Goal: Information Seeking & Learning: Check status

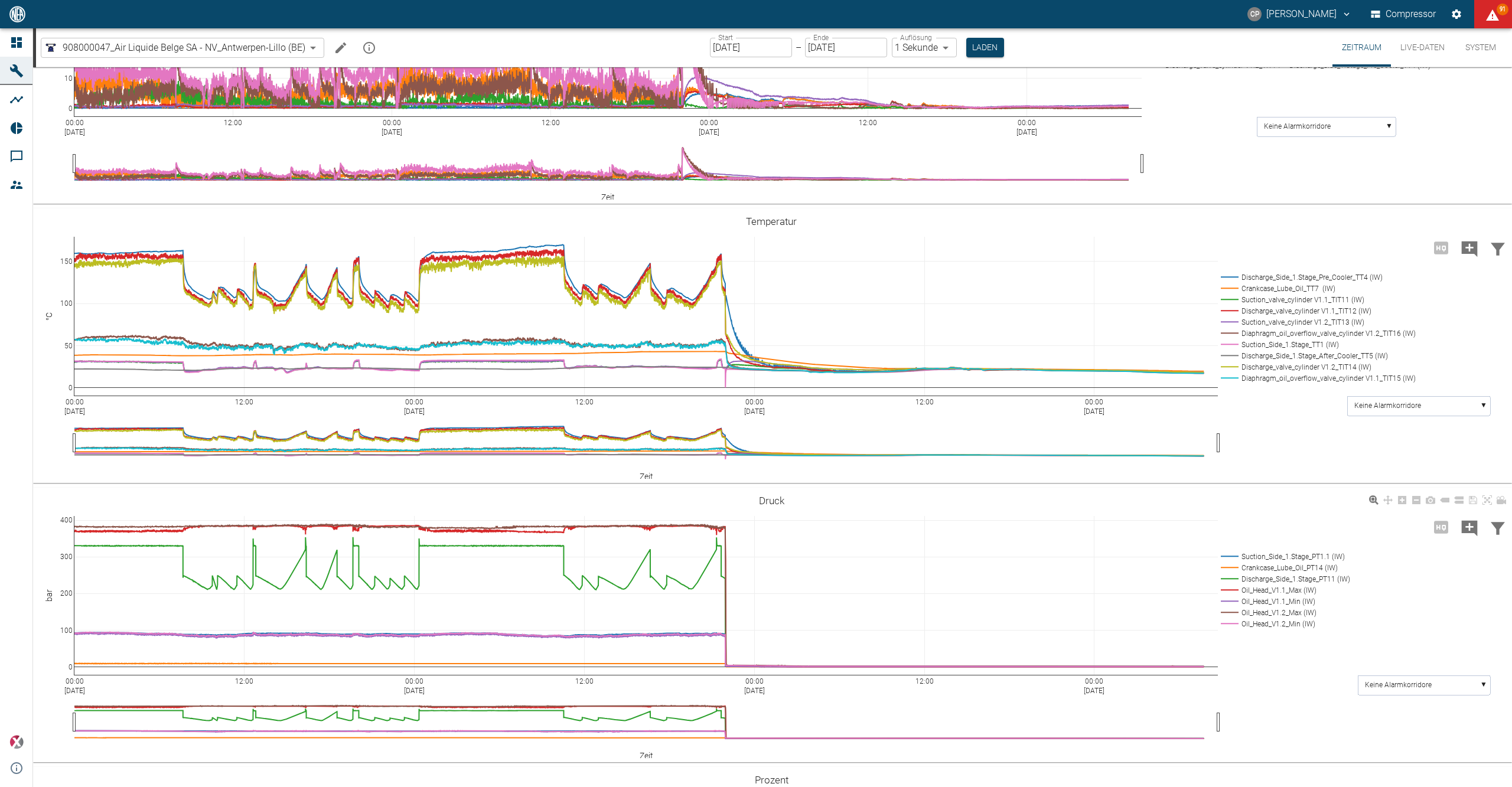
scroll to position [684, 0]
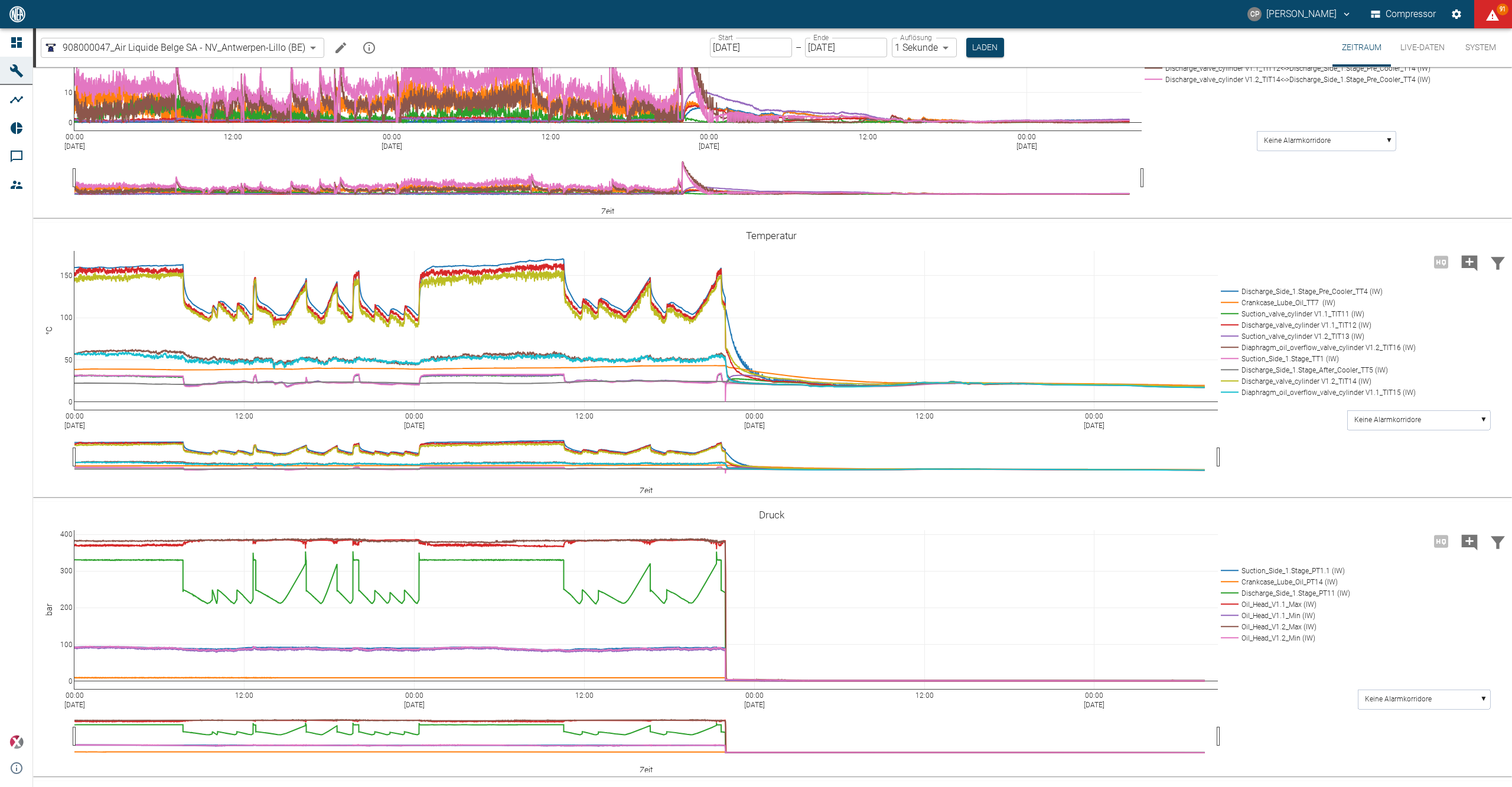
scroll to position [684, 0]
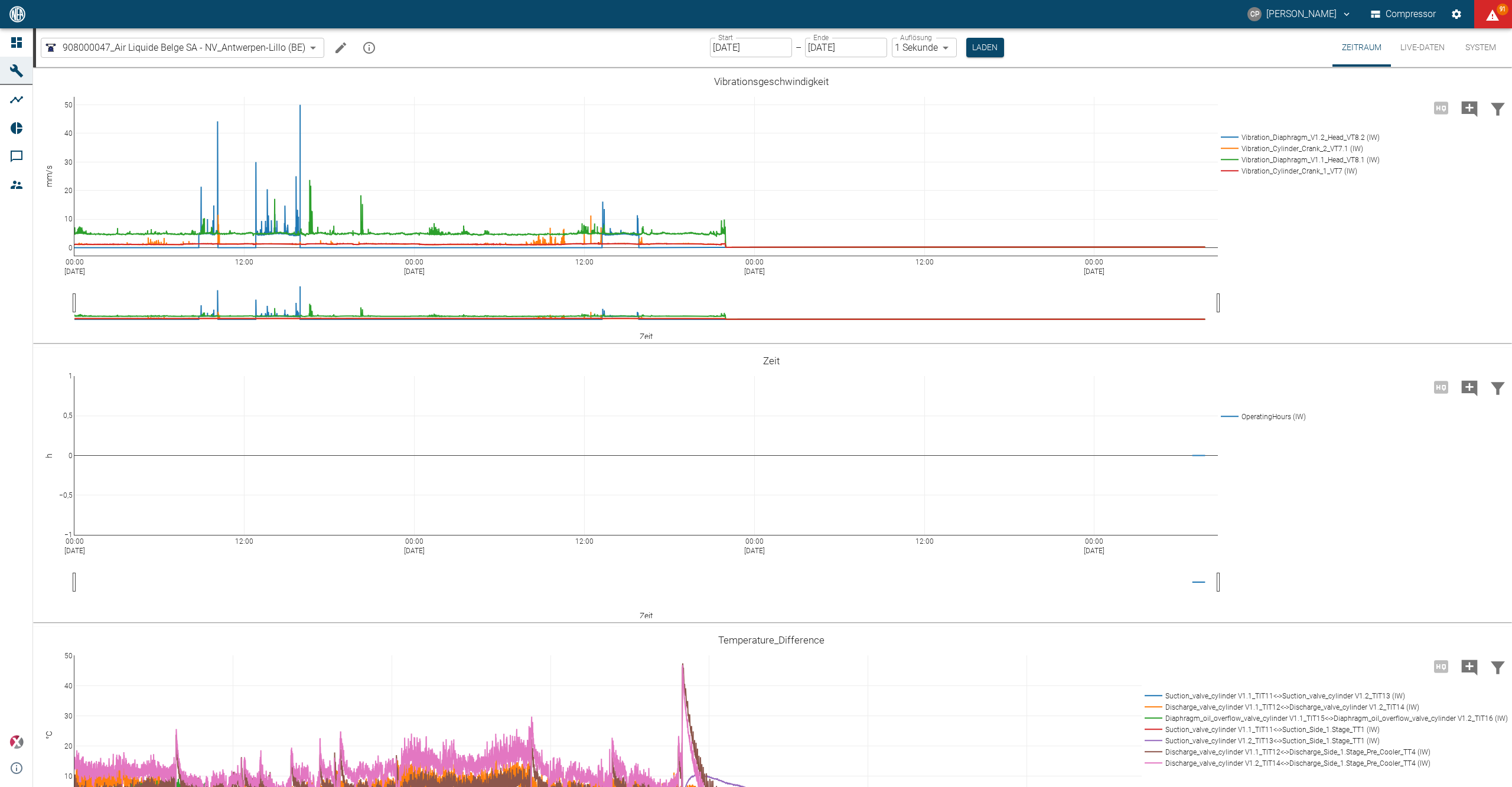
scroll to position [684, 0]
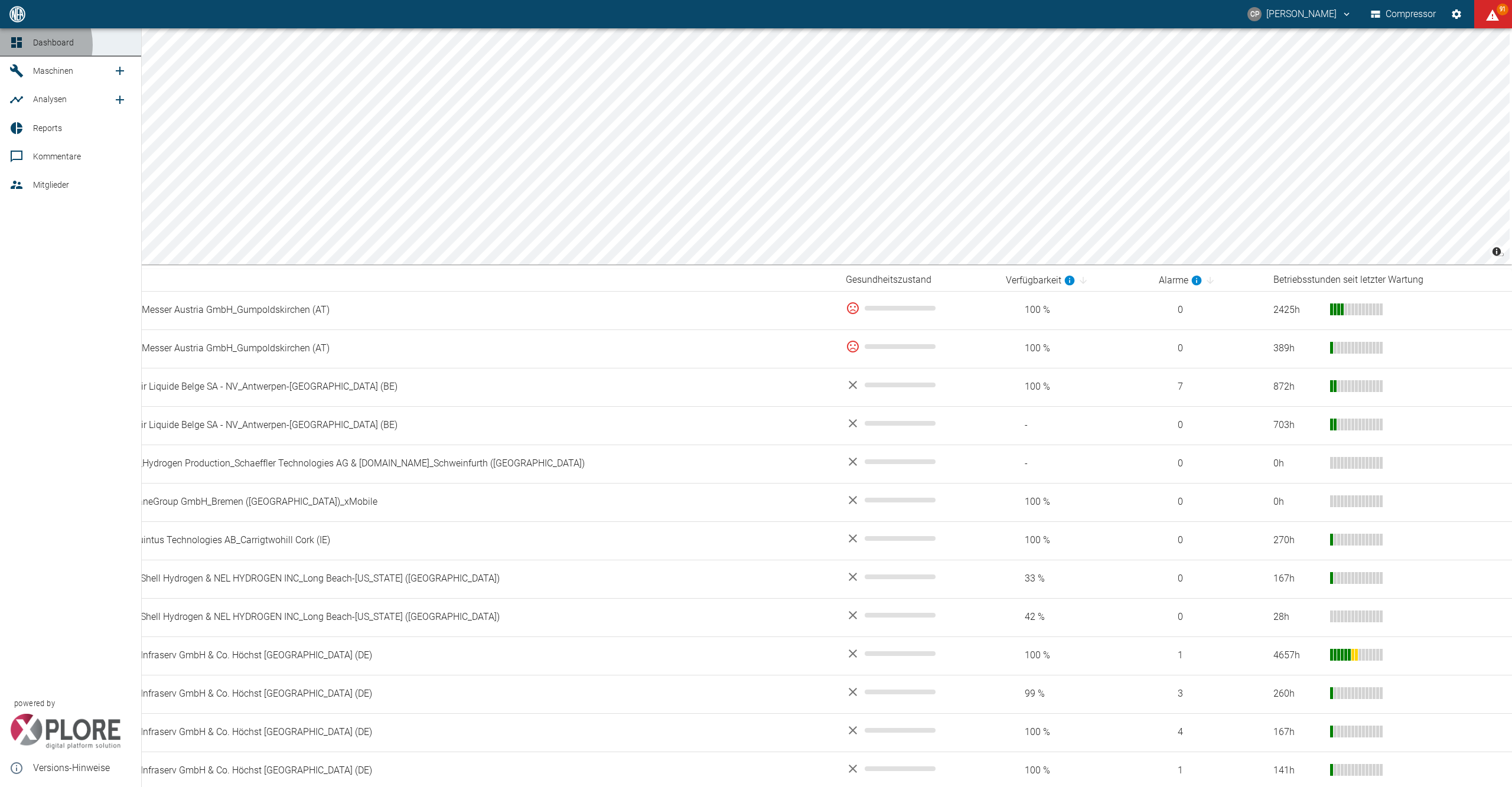
click at [26, 45] on div at bounding box center [18, 42] width 18 height 14
click at [14, 45] on icon at bounding box center [16, 42] width 11 height 11
click at [13, 42] on icon at bounding box center [16, 42] width 11 height 11
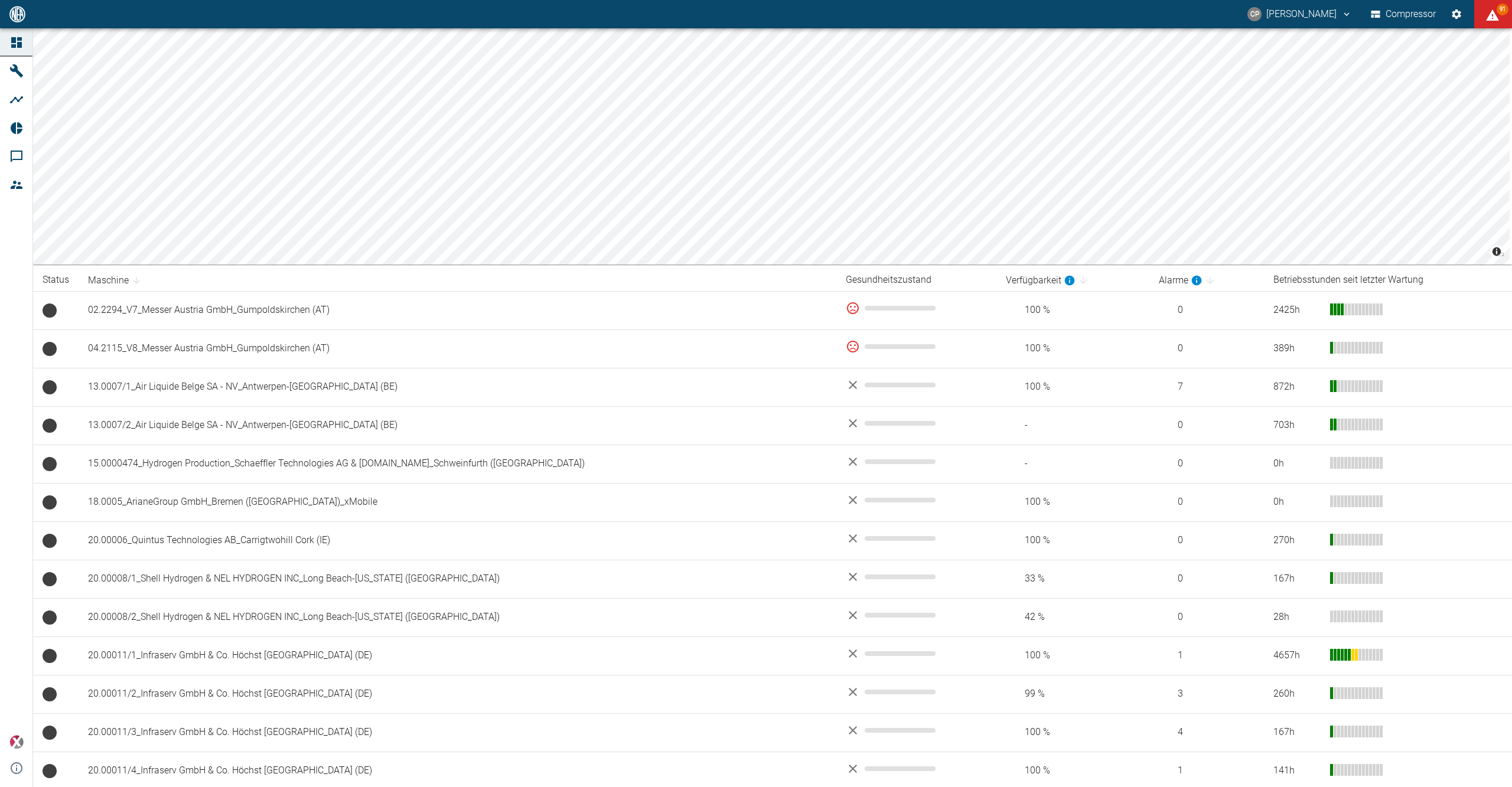
click at [13, 42] on icon at bounding box center [16, 42] width 11 height 11
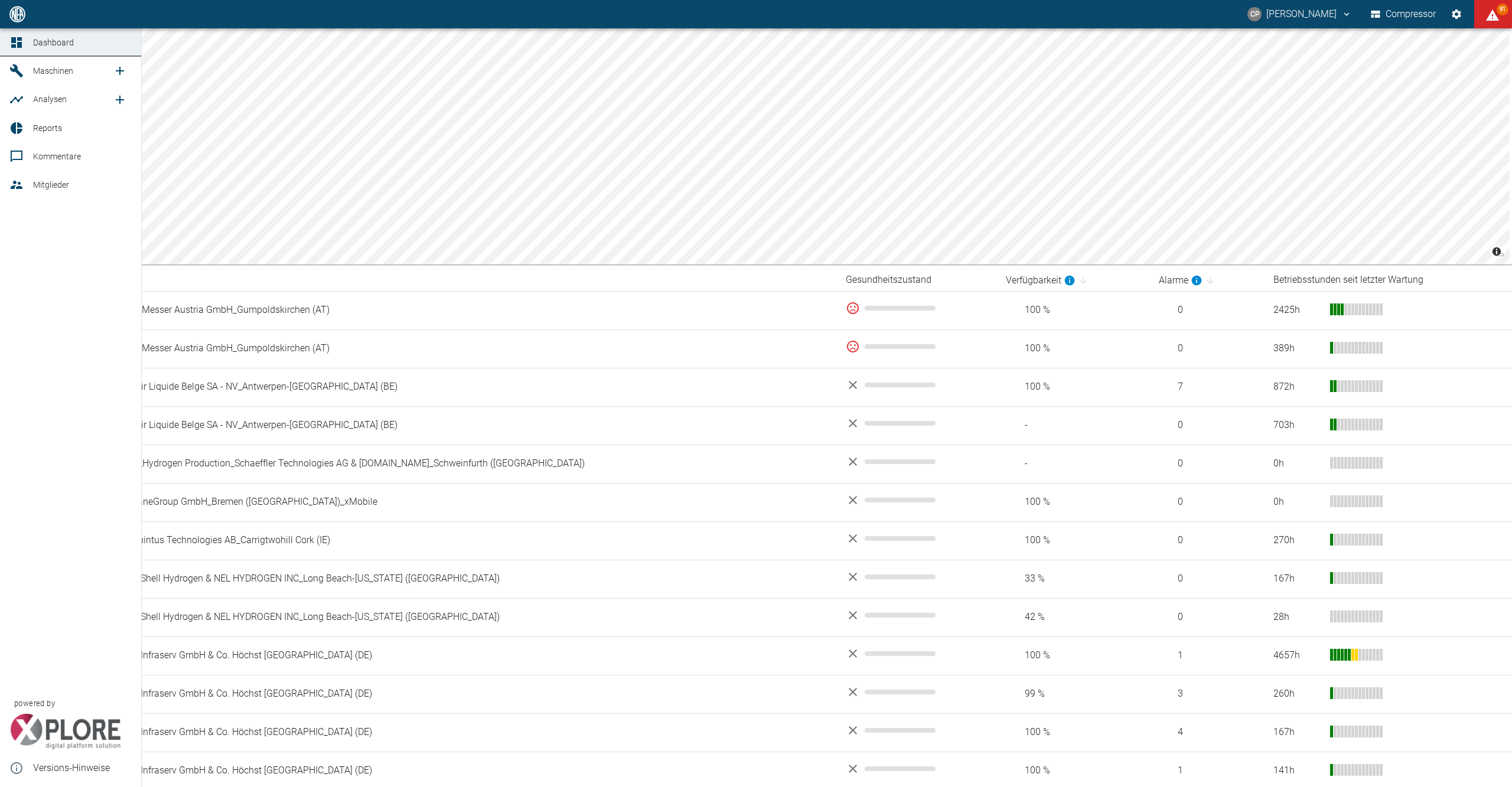
click at [5, 39] on link "Dashboard" at bounding box center [71, 42] width 141 height 28
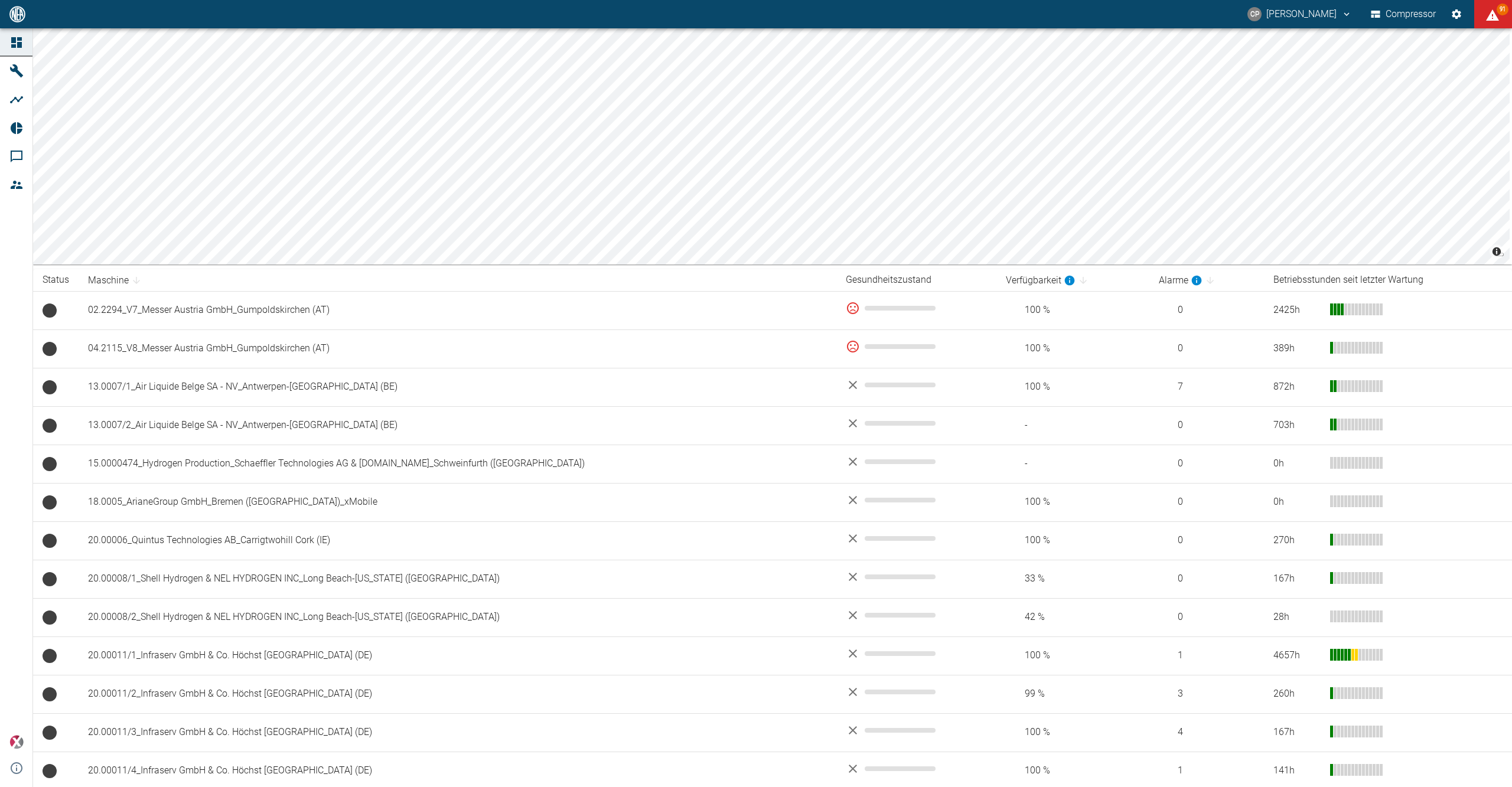
click at [11, 40] on icon at bounding box center [16, 42] width 14 height 14
click at [24, 68] on div at bounding box center [18, 71] width 18 height 14
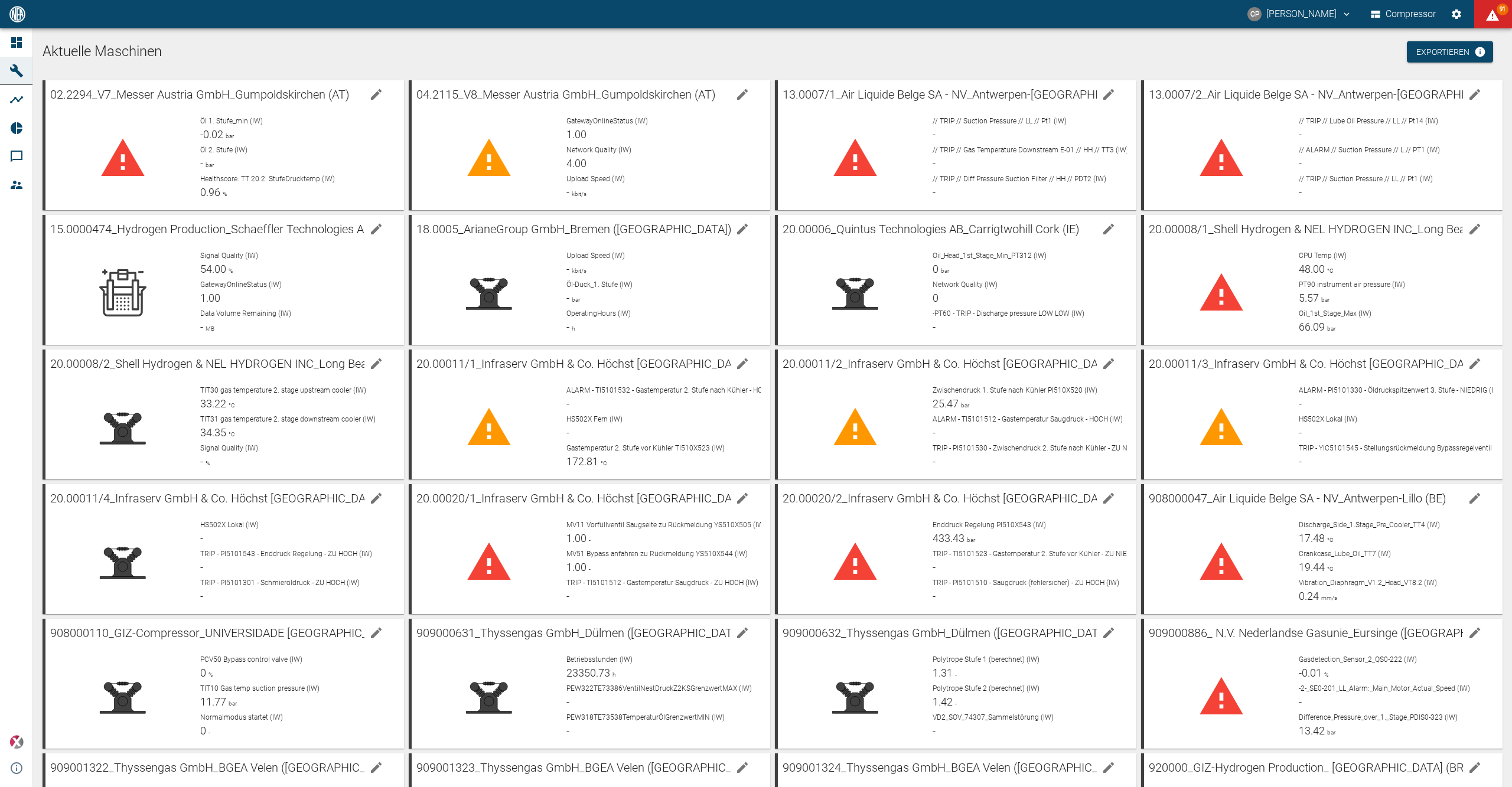
click at [27, 39] on link "Dashboard" at bounding box center [16, 42] width 32 height 28
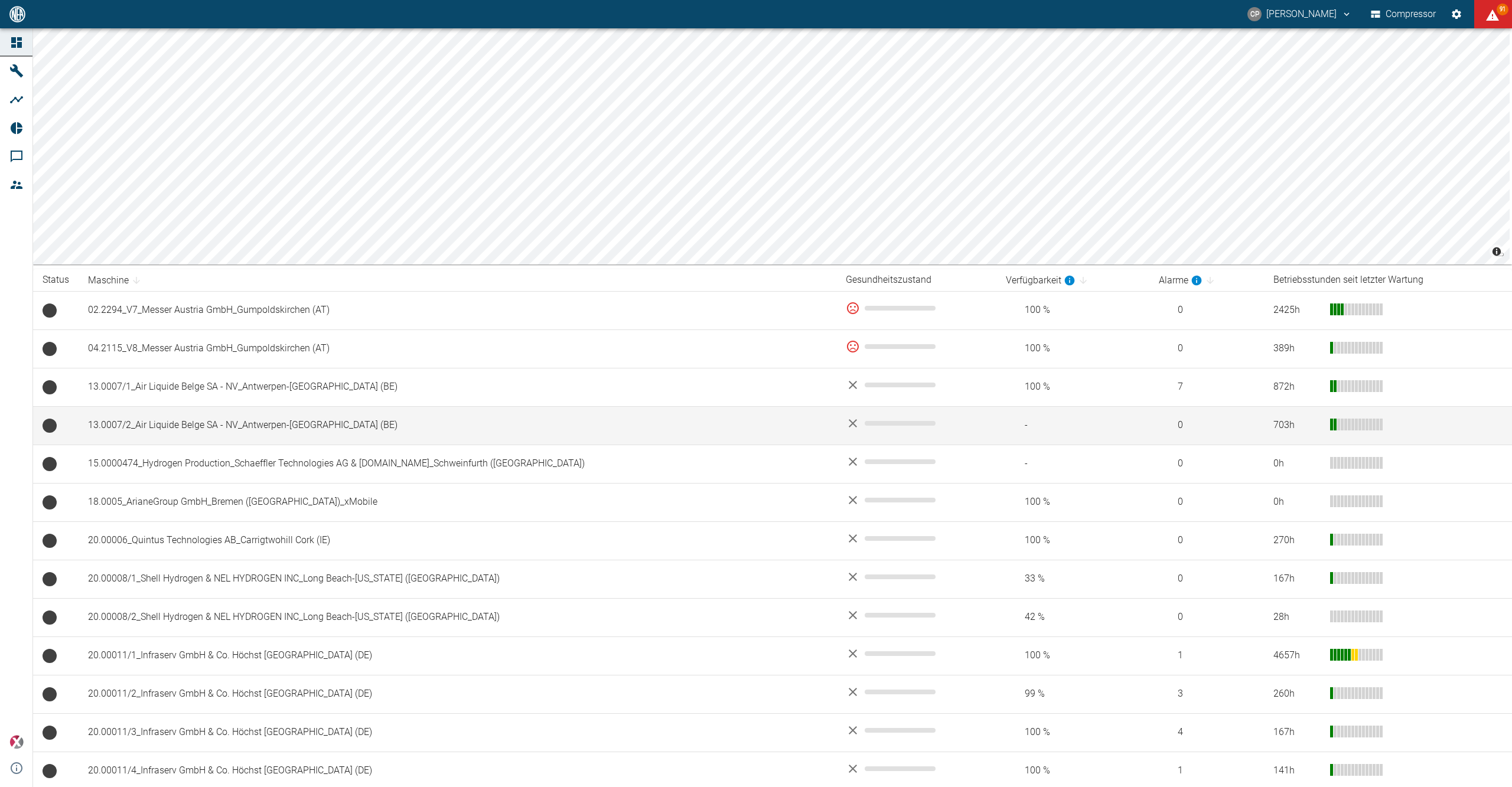
click at [162, 436] on td "13.0007/2_Air Liquide Belge SA - NV_Antwerpen-[GEOGRAPHIC_DATA] (BE)" at bounding box center [457, 426] width 758 height 38
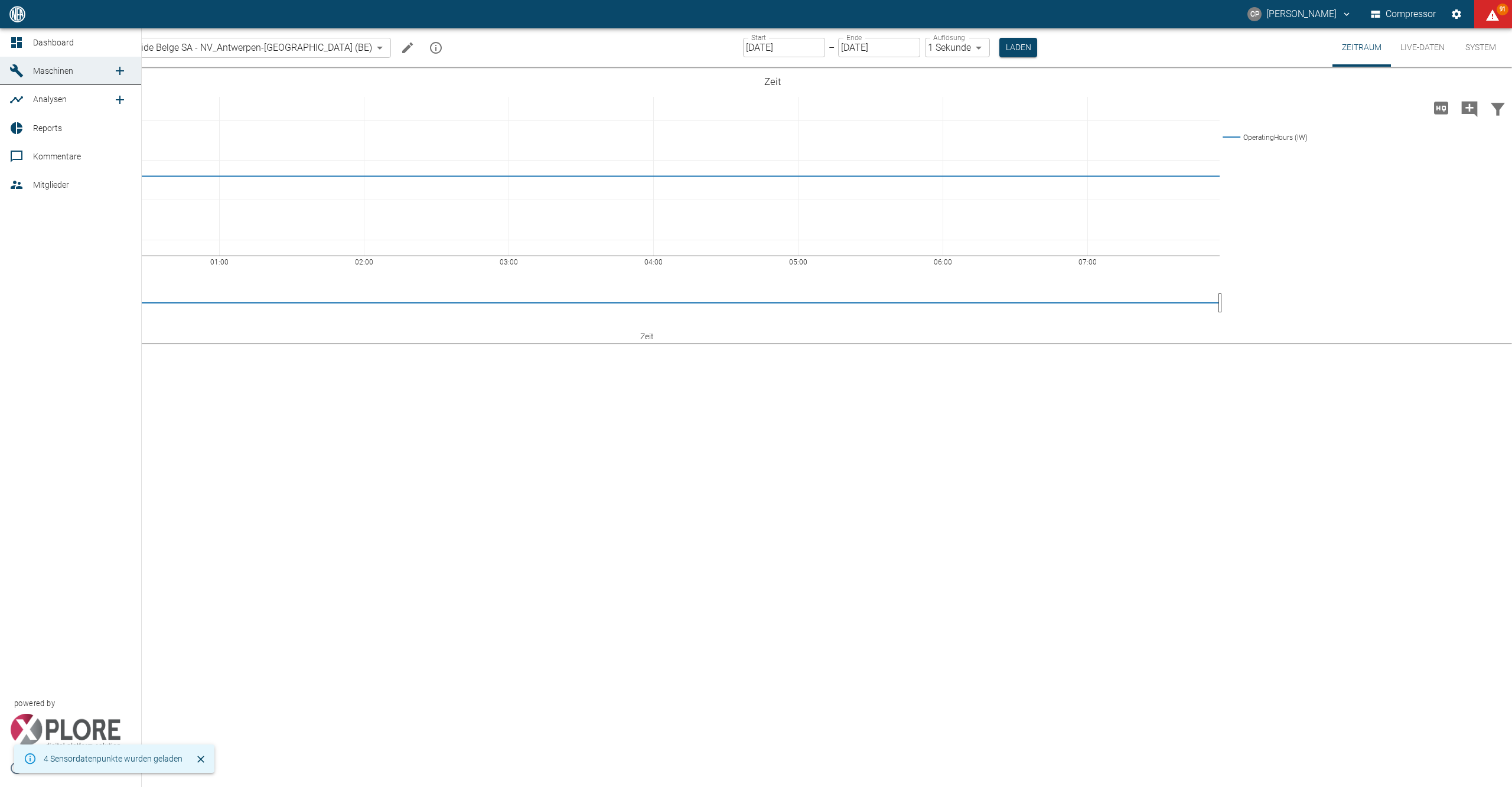
click at [12, 49] on icon at bounding box center [16, 42] width 14 height 14
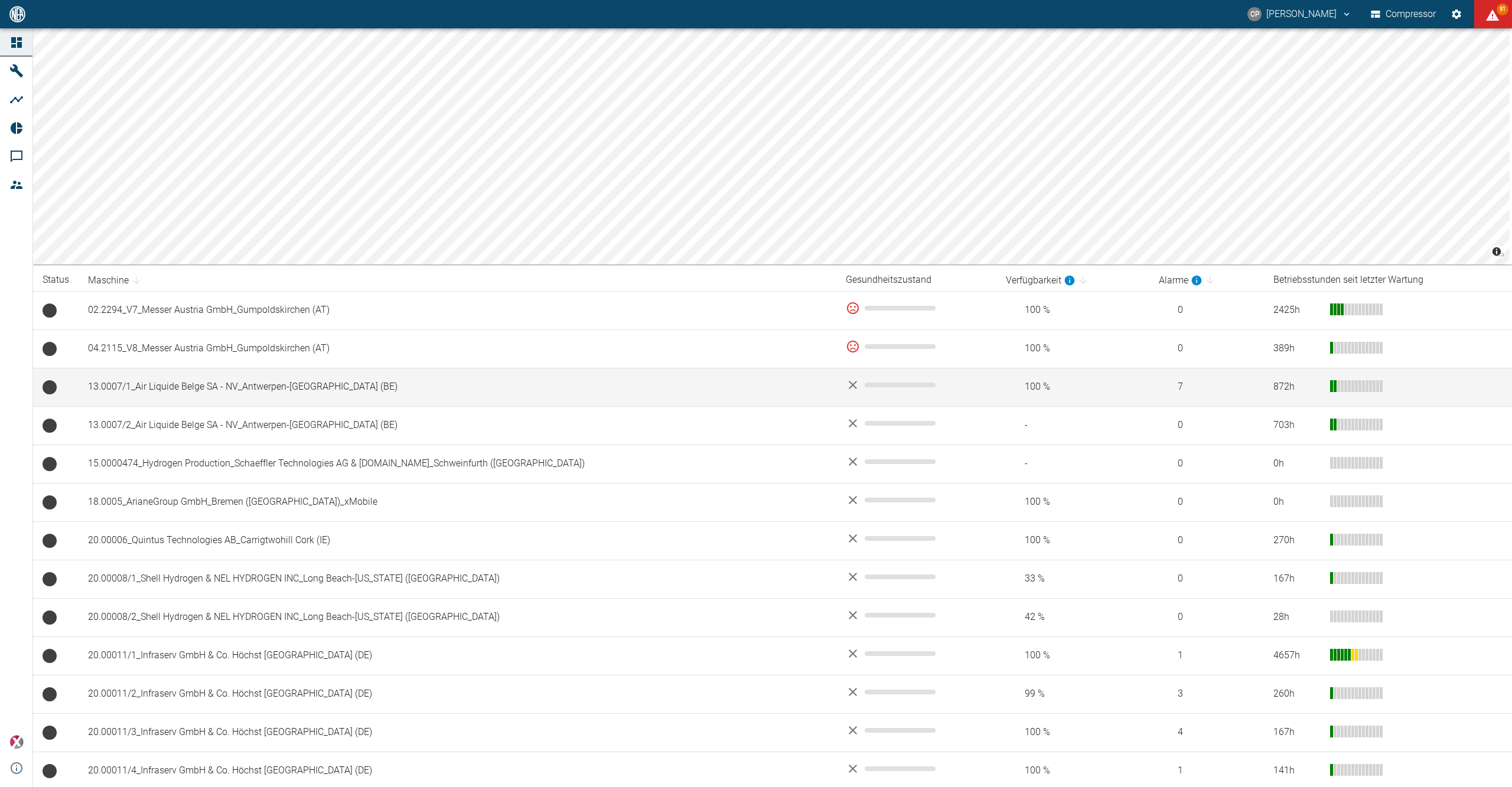
click at [128, 399] on td "13.0007/1_Air Liquide Belge SA - NV_Antwerpen-[GEOGRAPHIC_DATA] (BE)" at bounding box center [457, 387] width 758 height 38
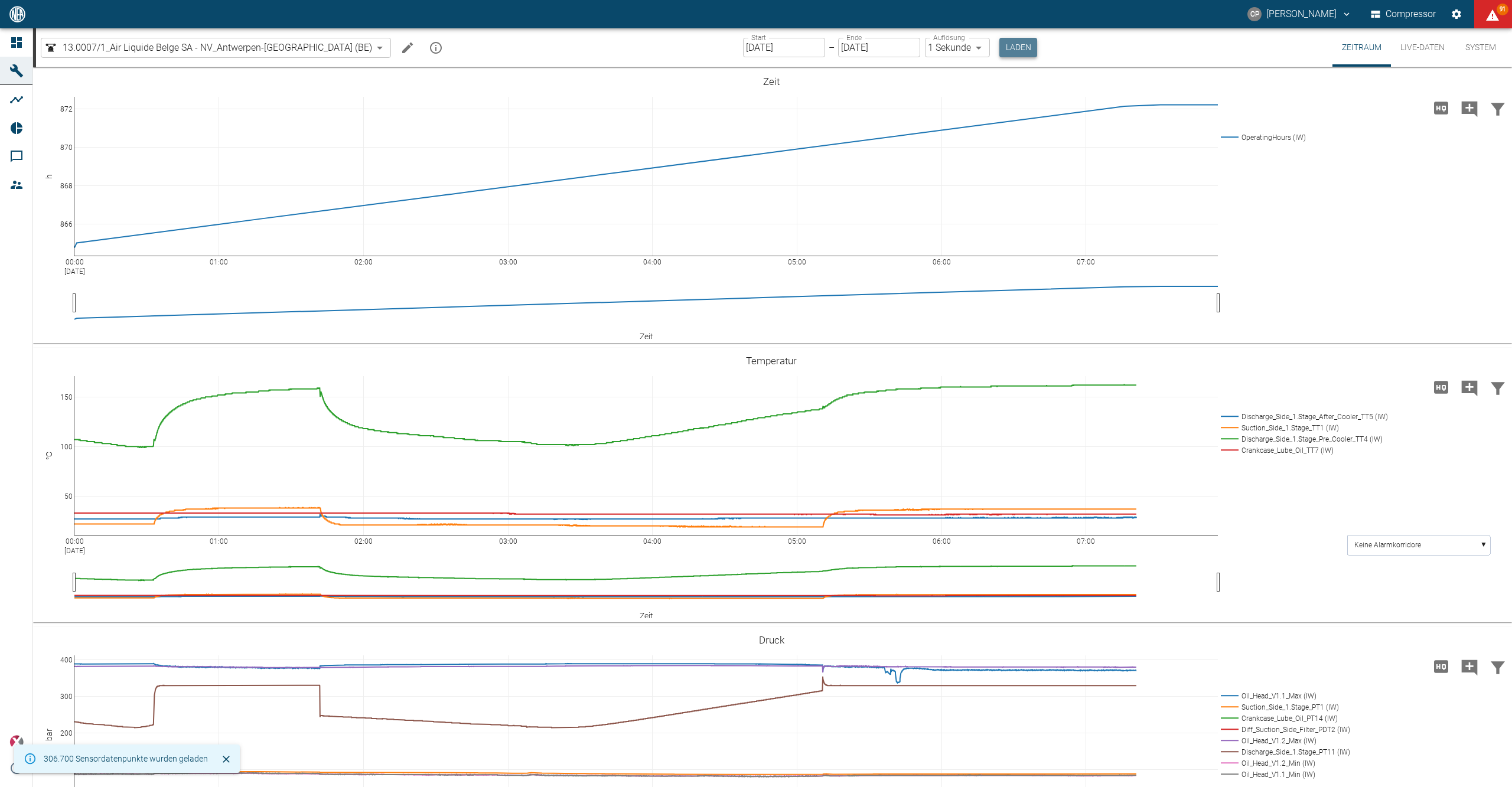
click at [1000, 48] on button "Laden" at bounding box center [1019, 48] width 38 height 20
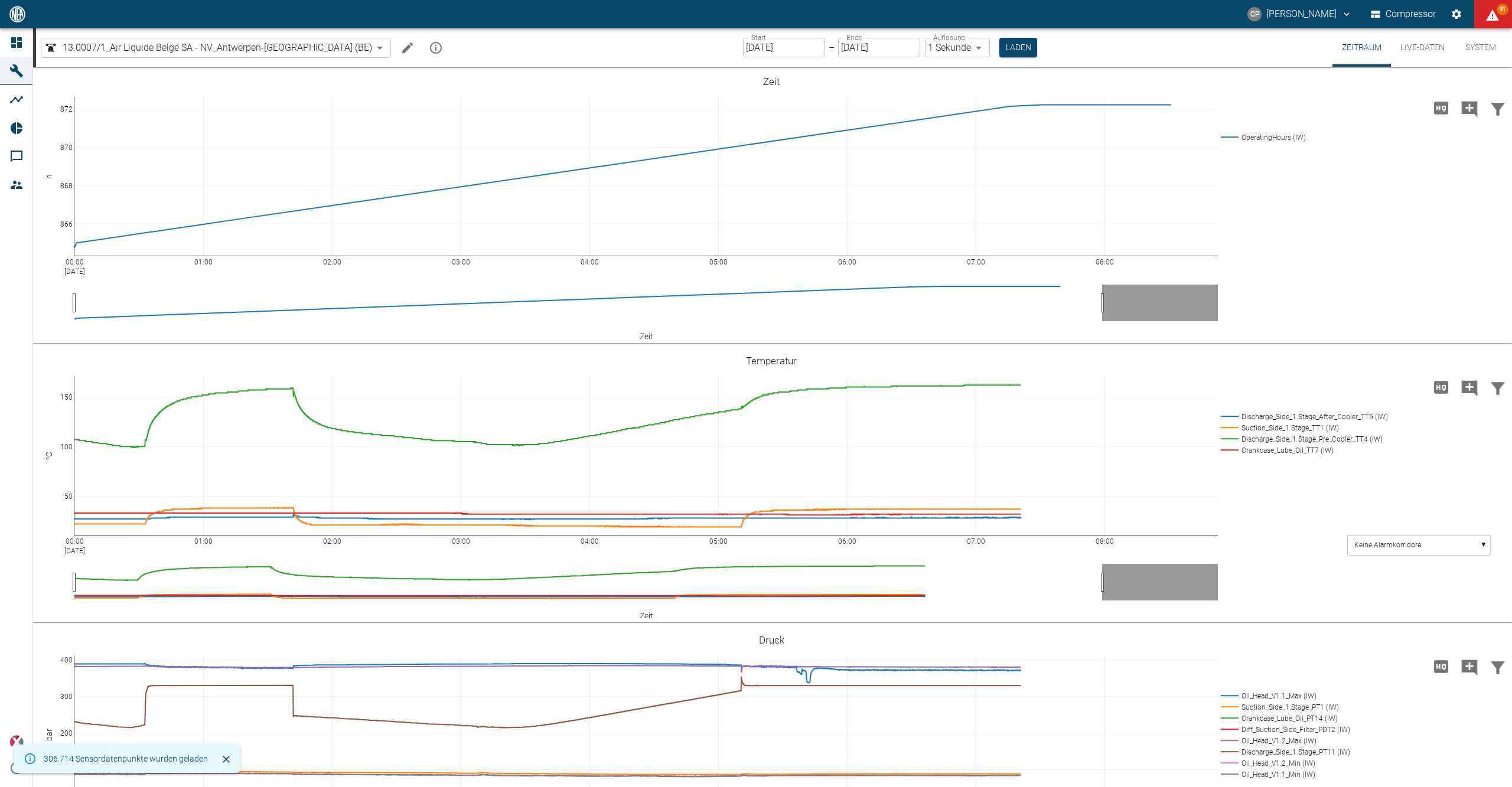
click at [1426, 45] on button "Live-Daten" at bounding box center [1423, 47] width 64 height 38
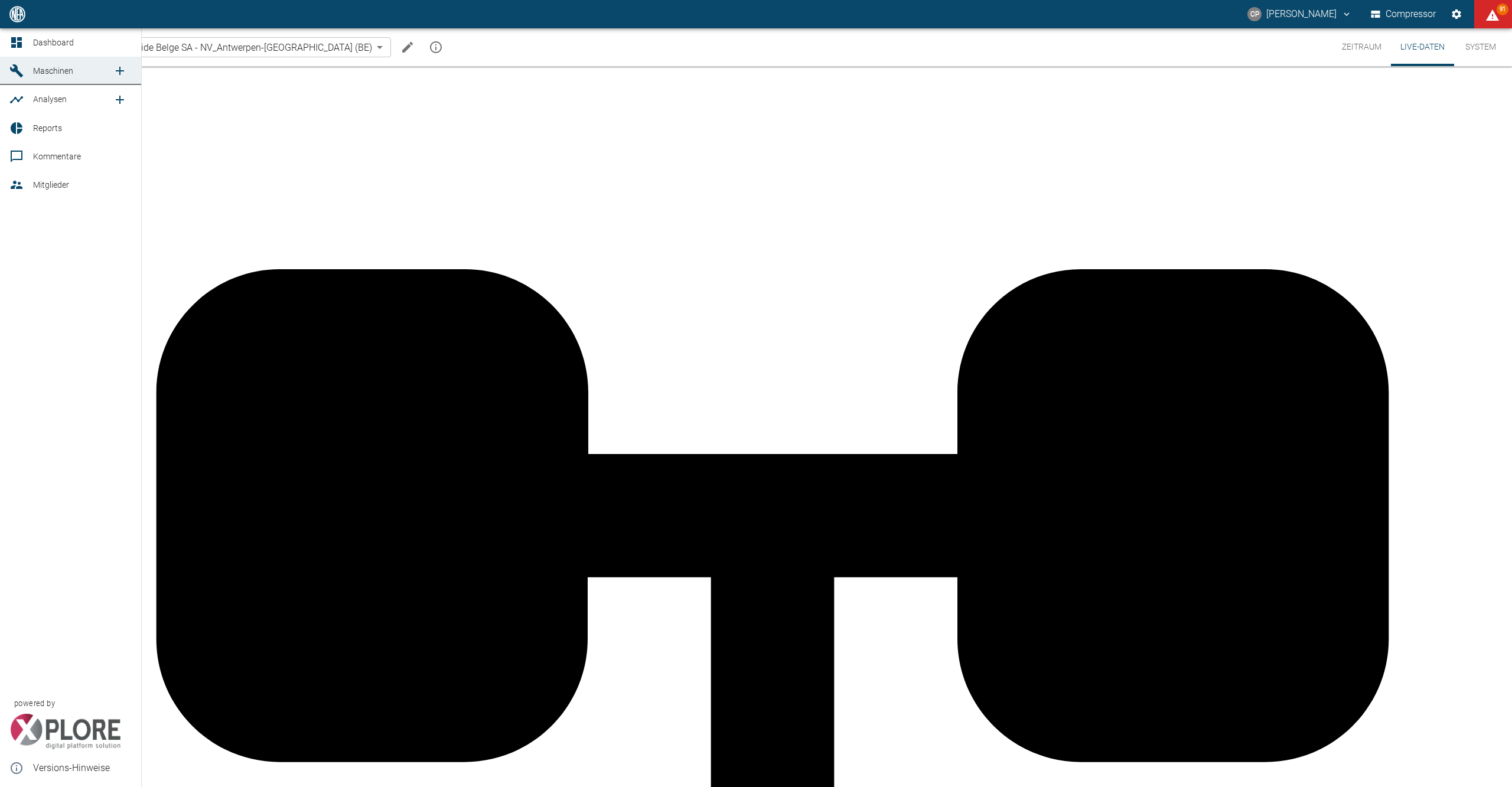
click at [13, 40] on icon at bounding box center [16, 42] width 11 height 11
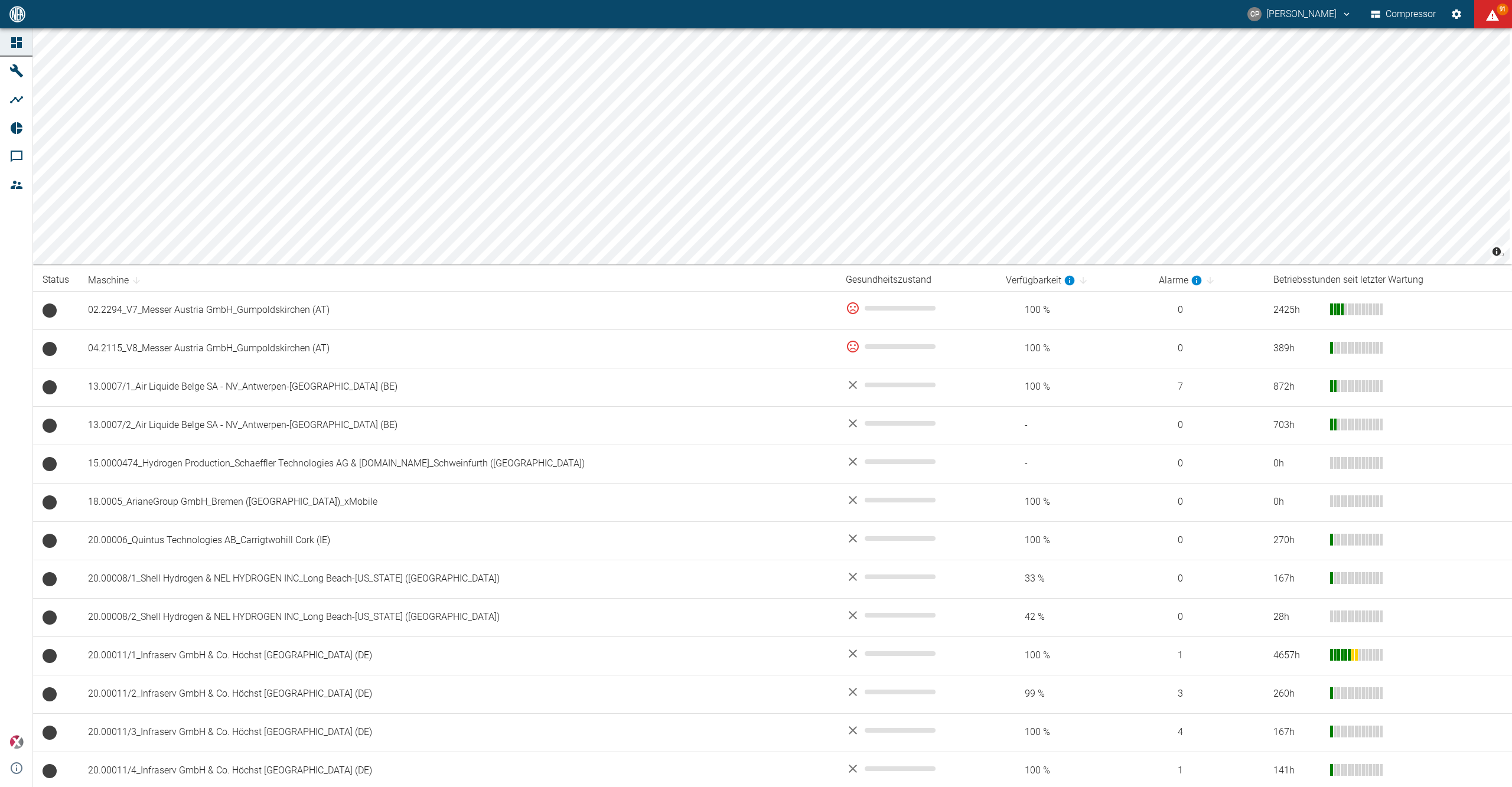
scroll to position [551, 0]
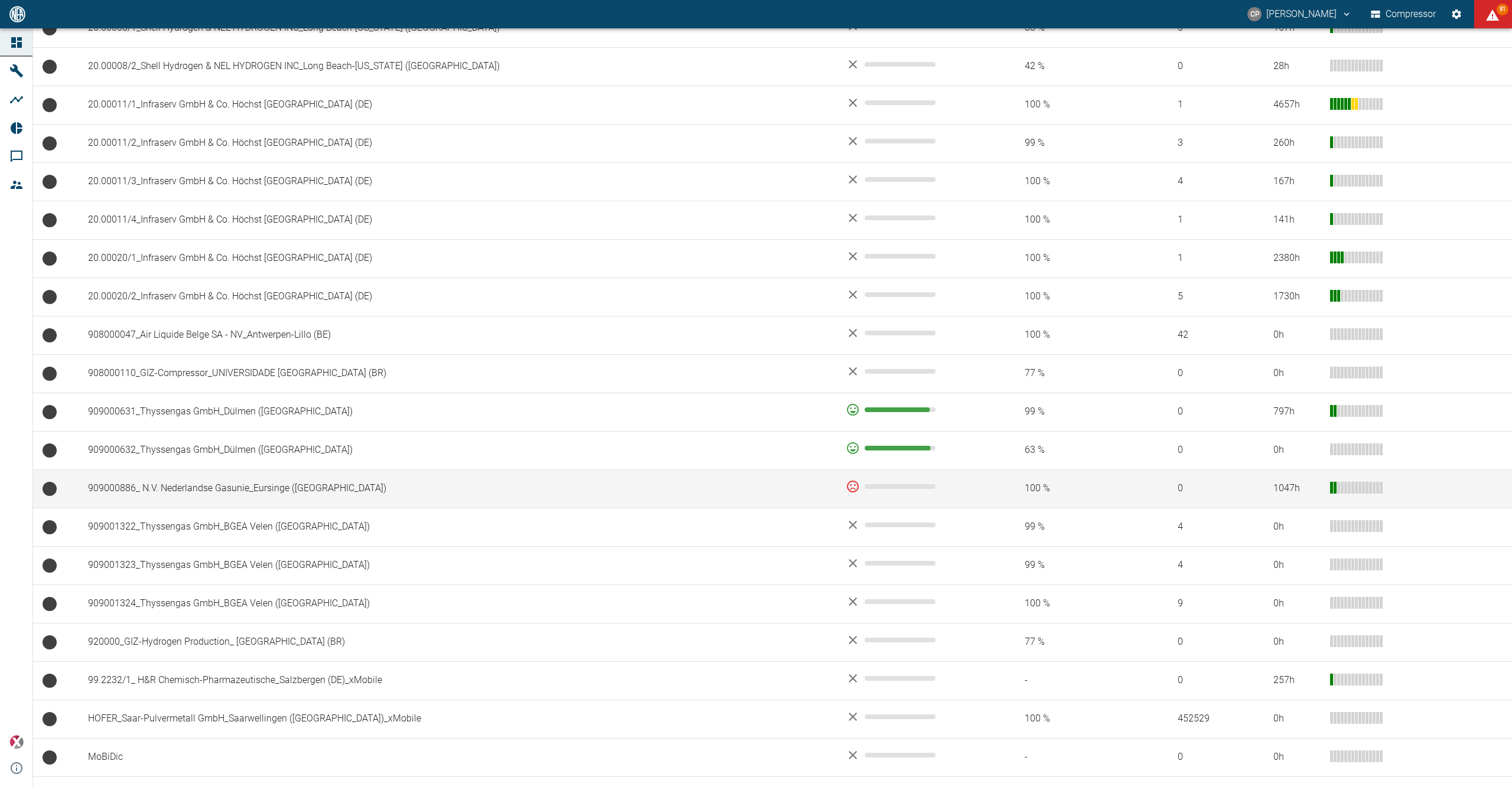
click at [279, 500] on td "909000886_ N.V. Nederlandse Gasunie_Eursinge ([GEOGRAPHIC_DATA])" at bounding box center [457, 488] width 758 height 38
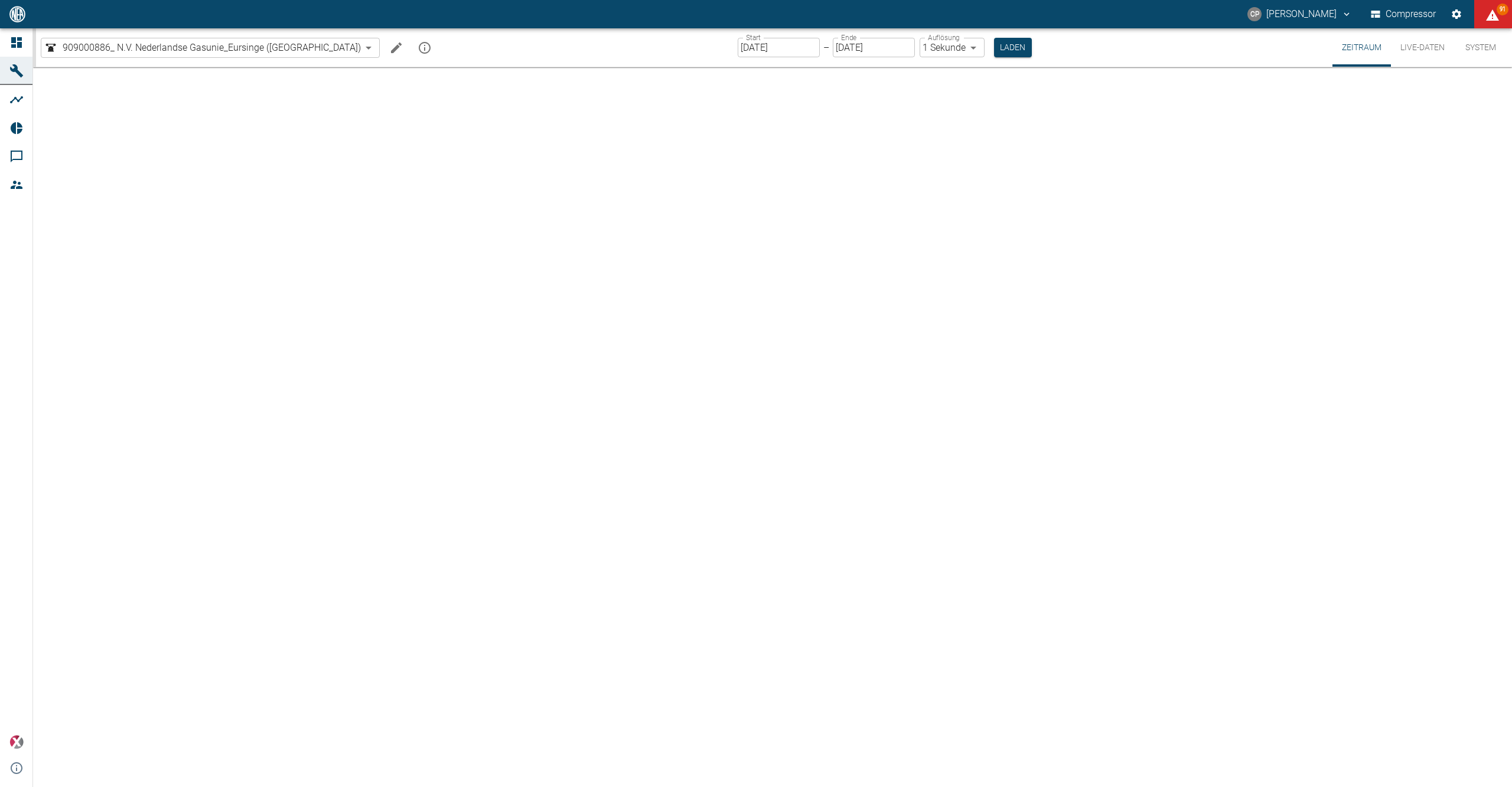
type input "2min"
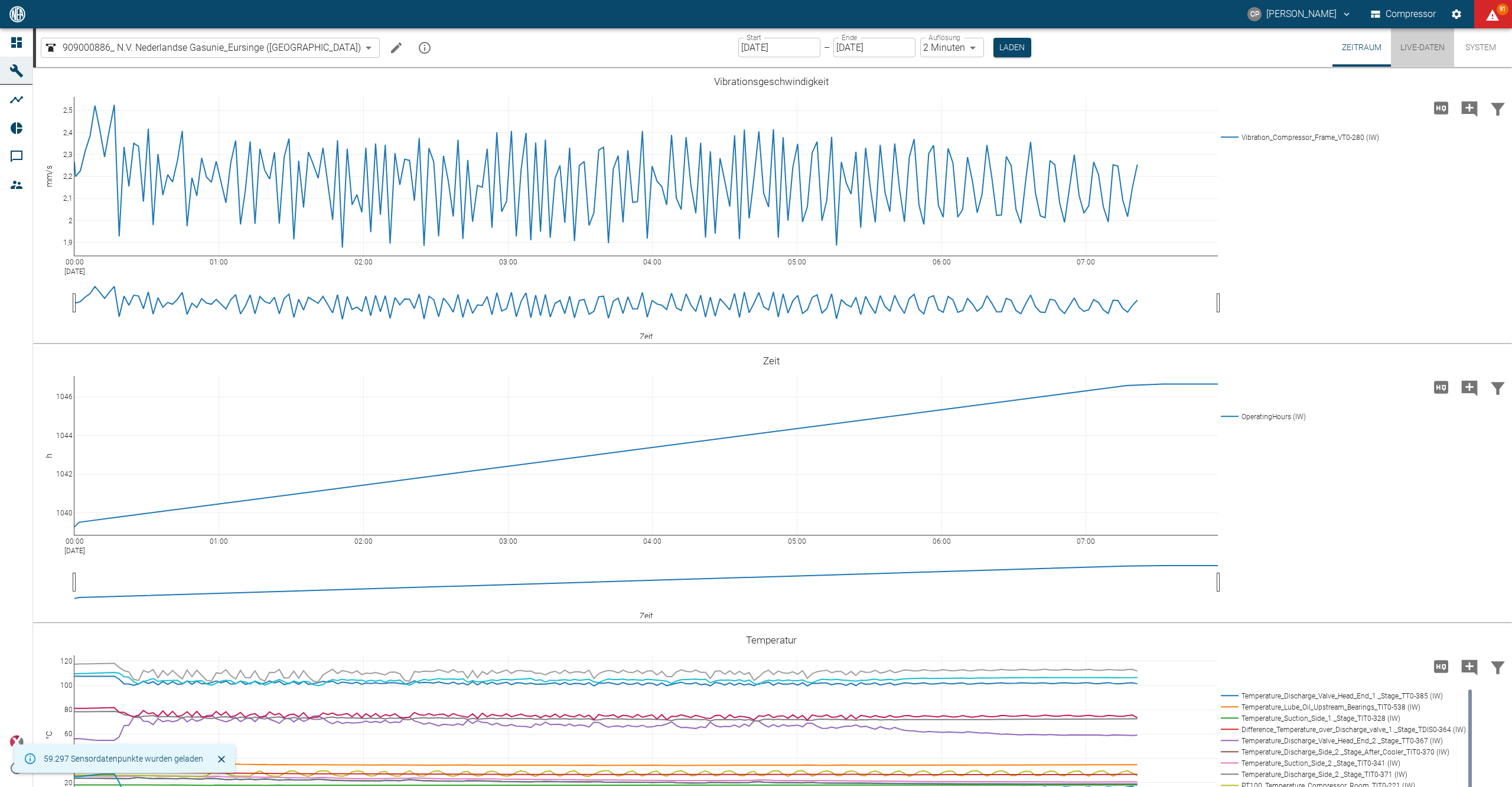
click at [1404, 46] on button "Live-Daten" at bounding box center [1423, 47] width 64 height 38
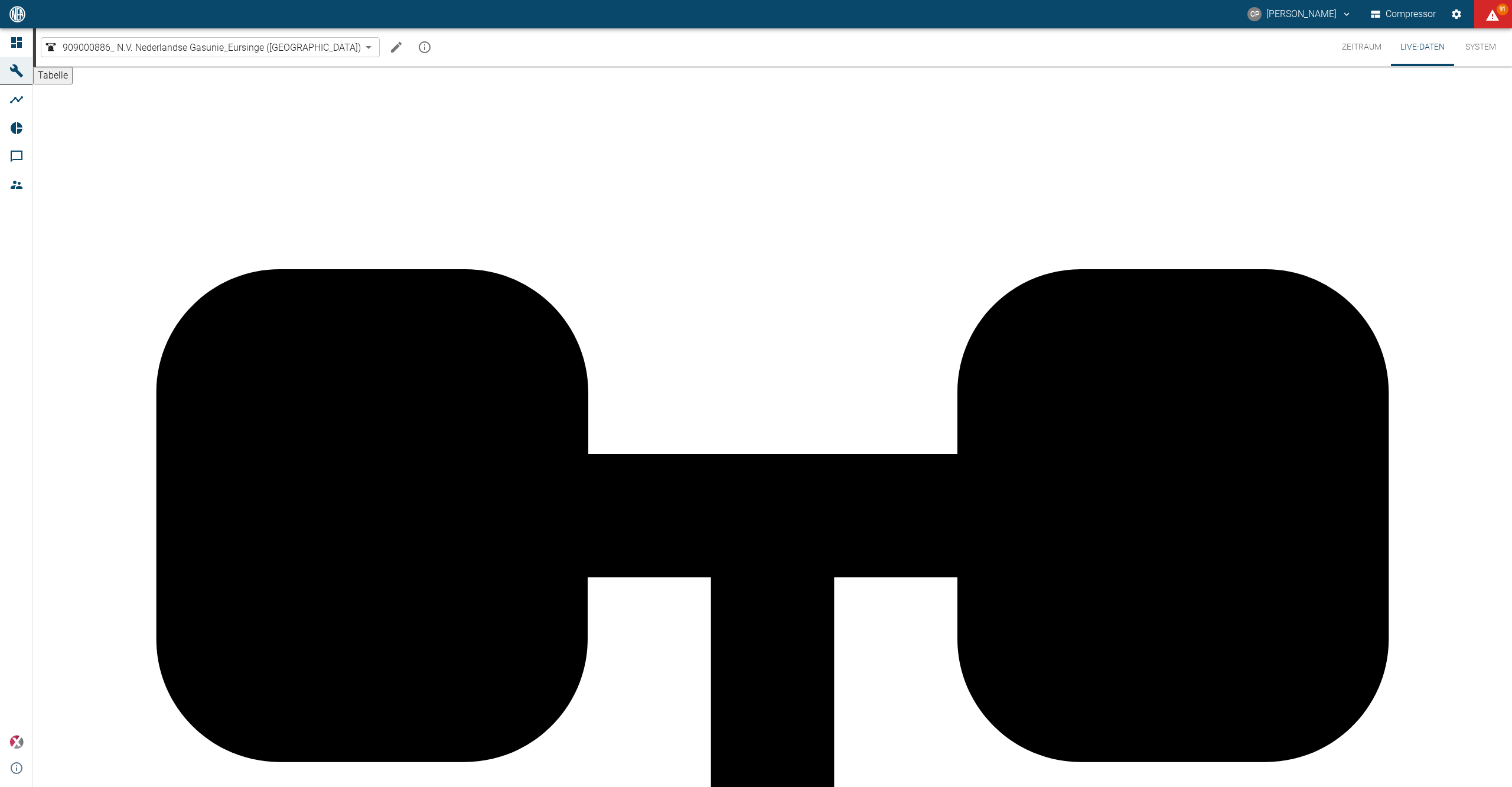
scroll to position [157, 0]
click at [27, 41] on div at bounding box center [18, 42] width 18 height 14
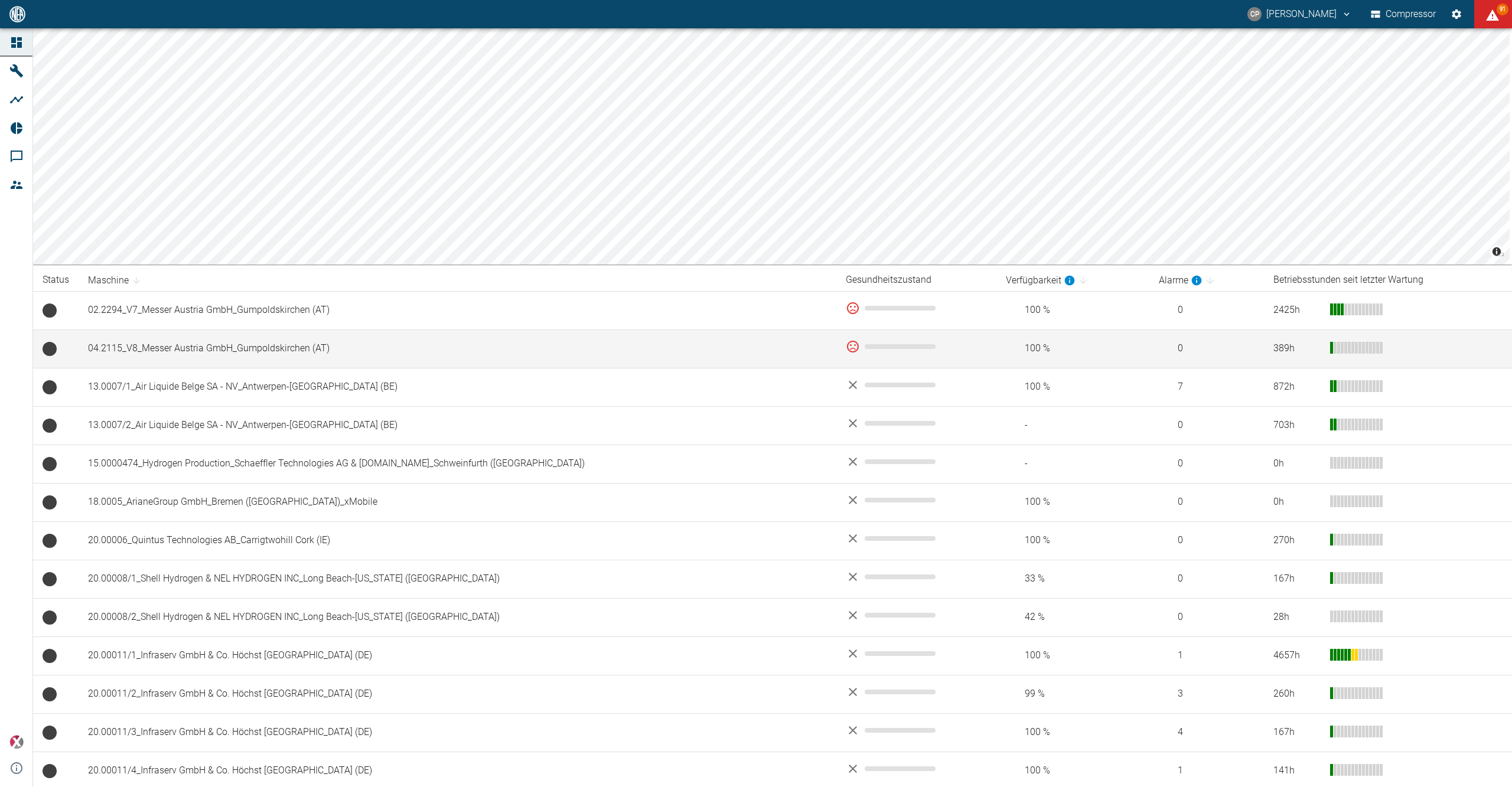
click at [274, 360] on td "04.2115_V8_Messer Austria GmbH_Gumpoldskirchen (AT)" at bounding box center [457, 349] width 758 height 38
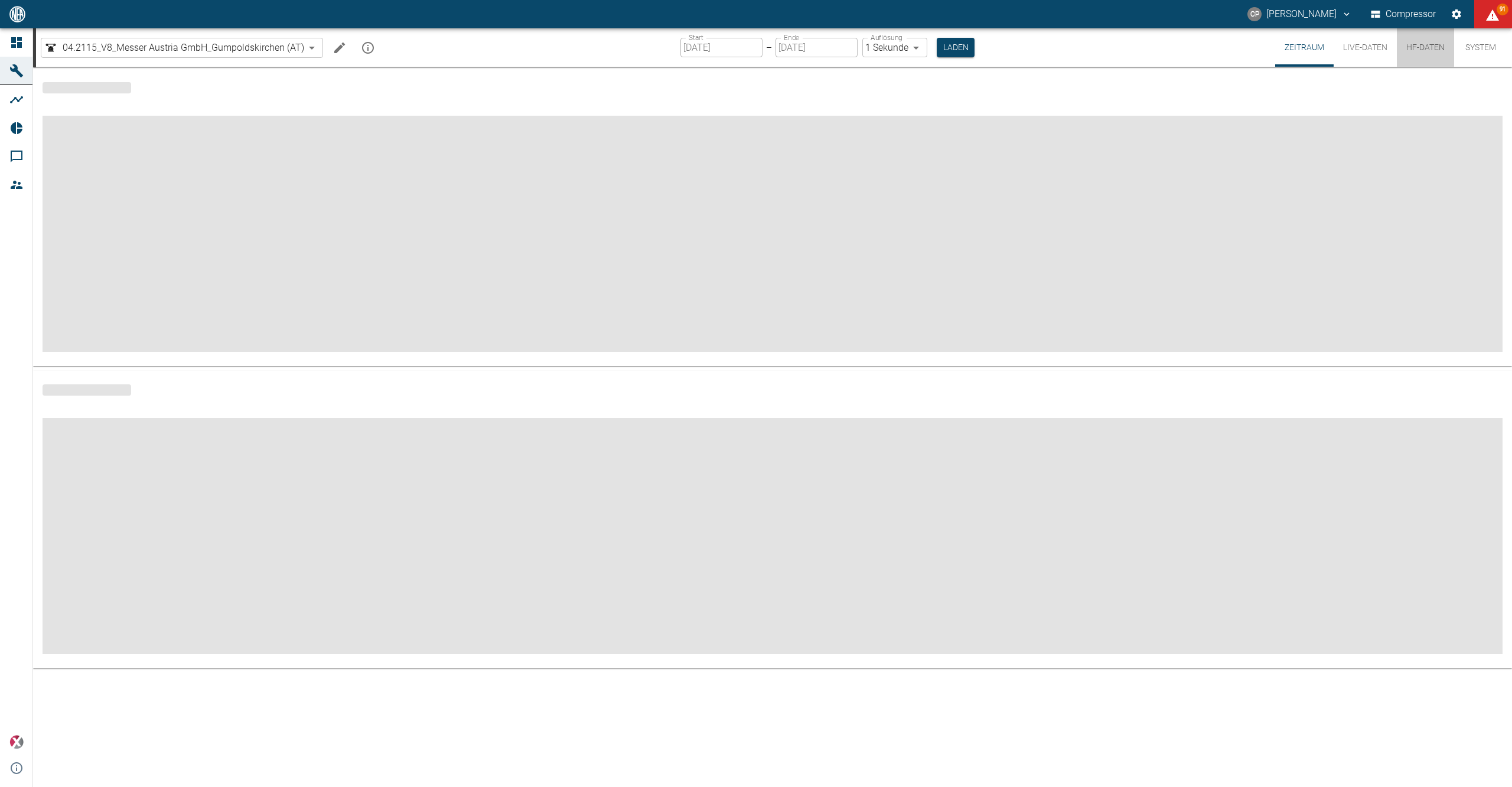
click at [1412, 49] on button "HF-Daten" at bounding box center [1425, 47] width 57 height 38
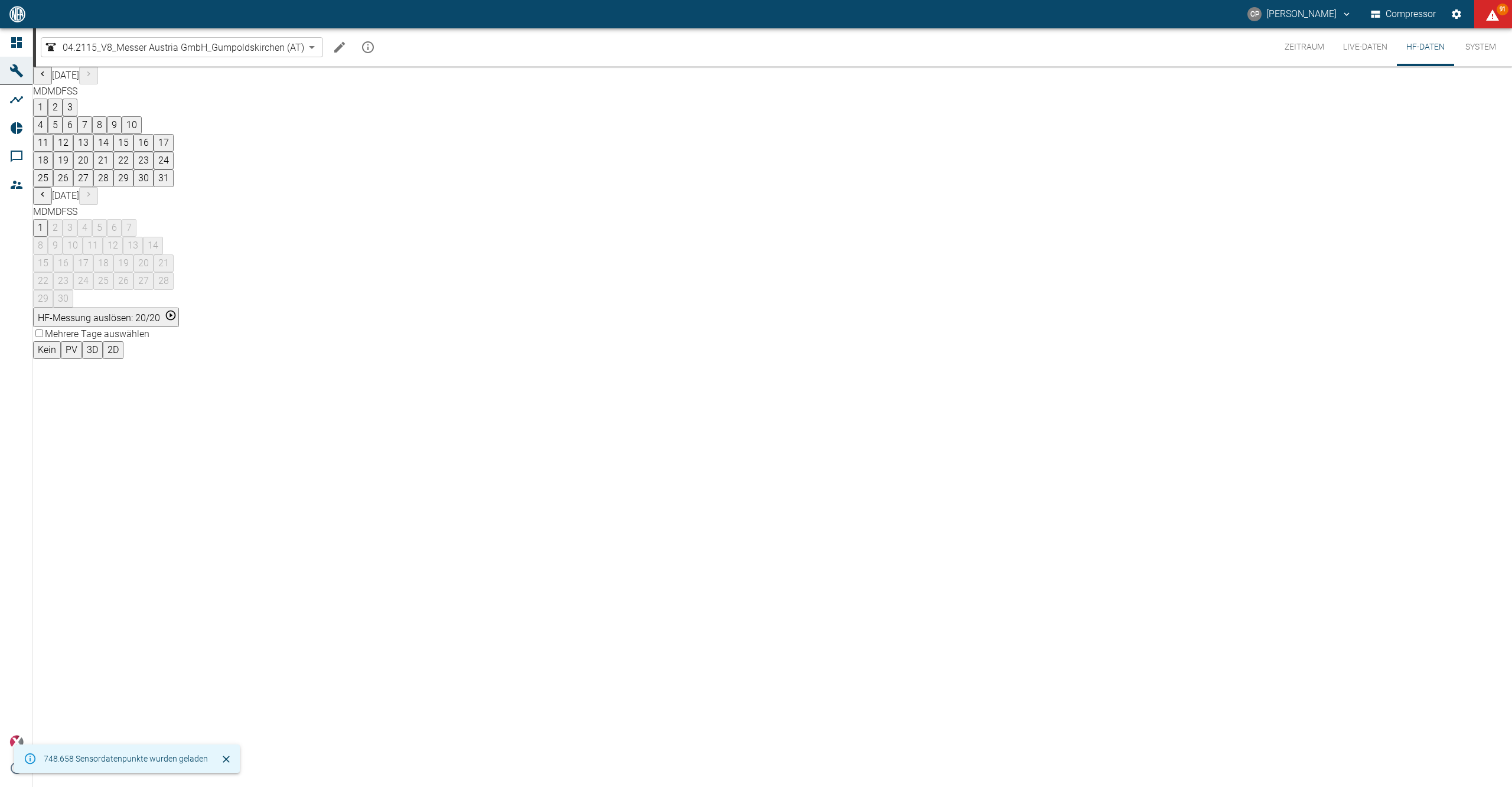
click at [1367, 46] on button "Live-Daten" at bounding box center [1365, 47] width 64 height 38
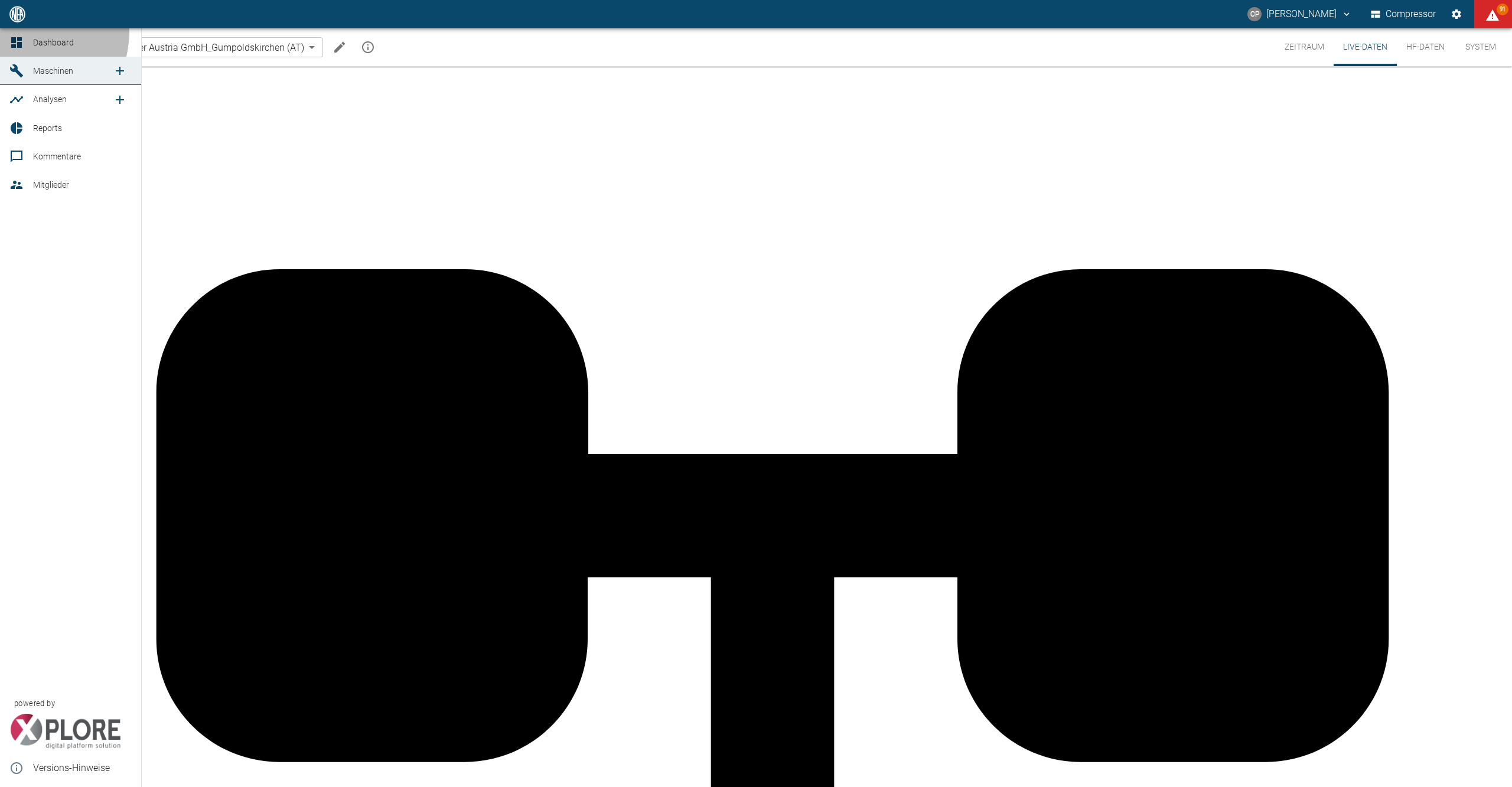
click at [17, 31] on link "Dashboard" at bounding box center [71, 42] width 141 height 28
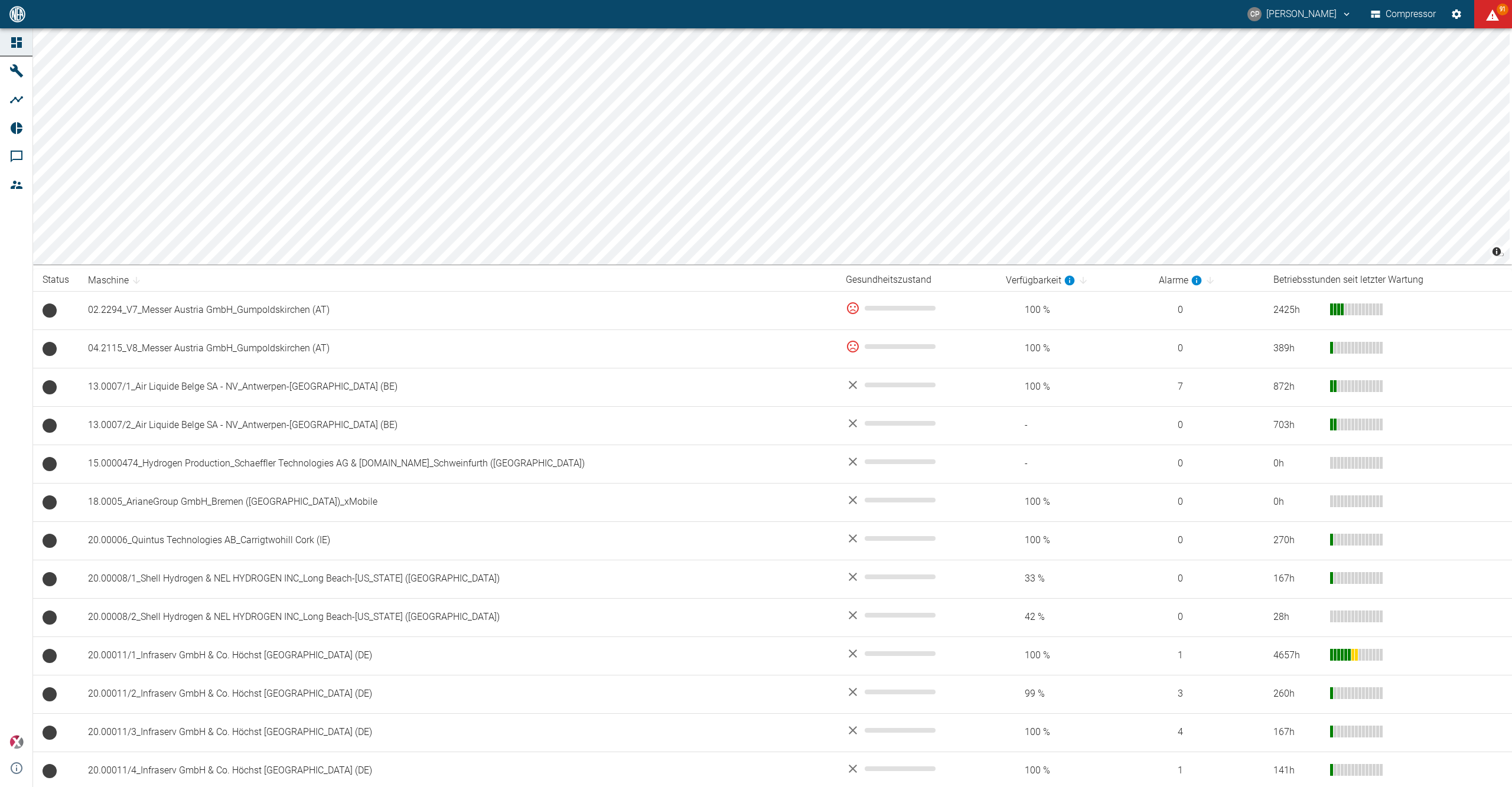
click at [1424, 1] on div "CP Christoph Palm Compressor 91" at bounding box center [756, 14] width 1512 height 28
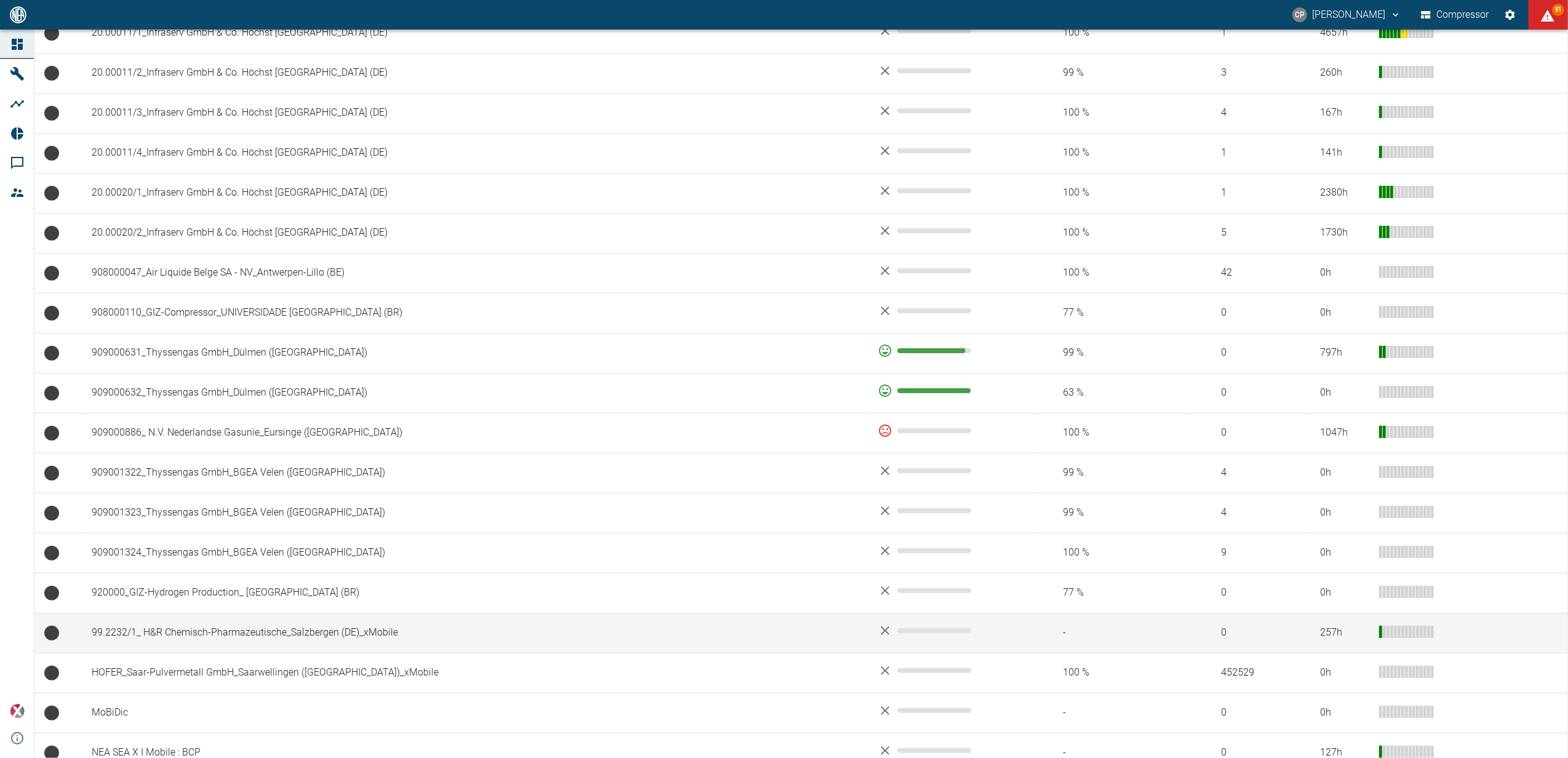
scroll to position [712, 0]
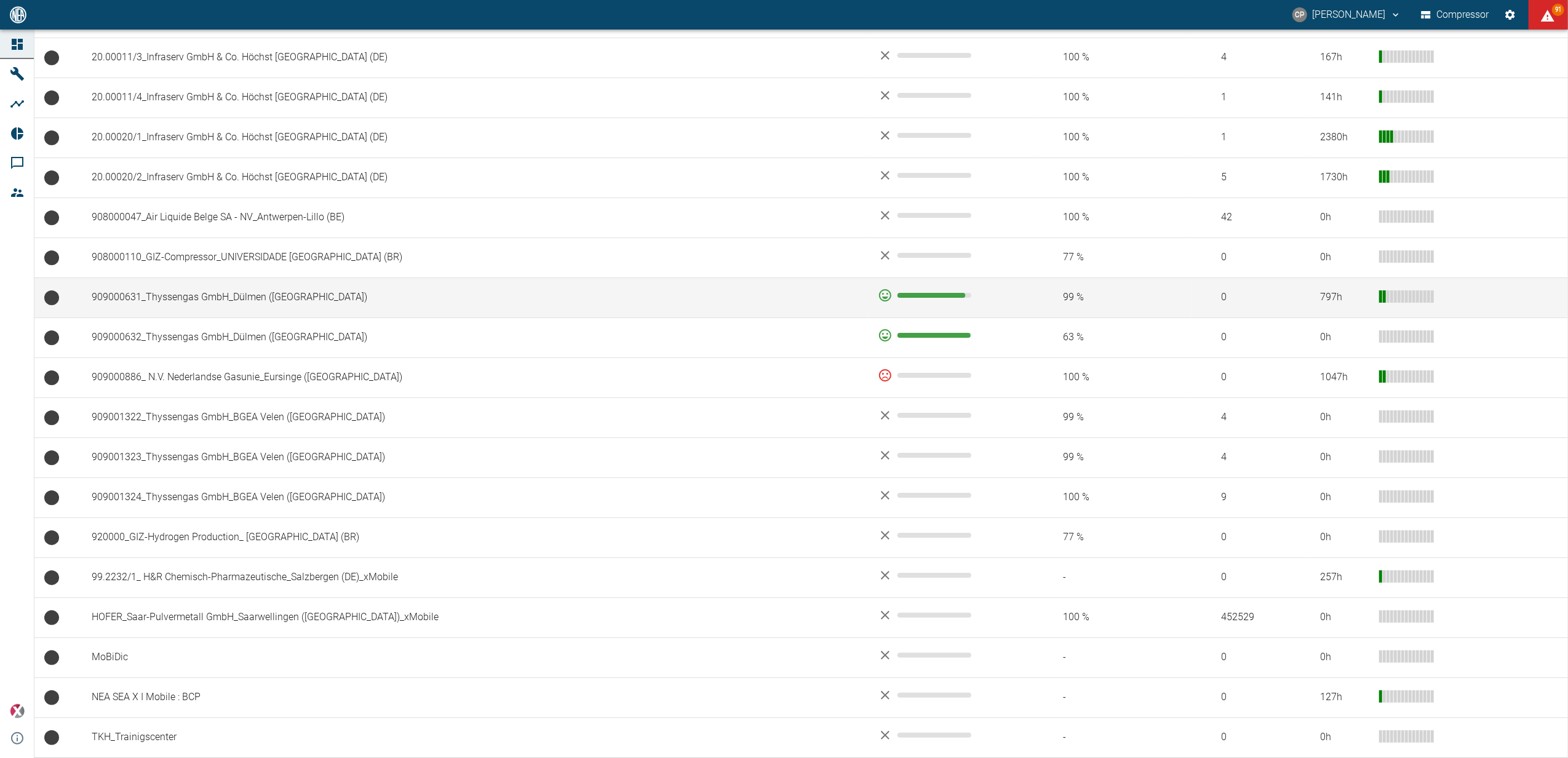
click at [222, 292] on td "909000631_Thyssengas GmbH_Dülmen ([GEOGRAPHIC_DATA])" at bounding box center [474, 297] width 786 height 40
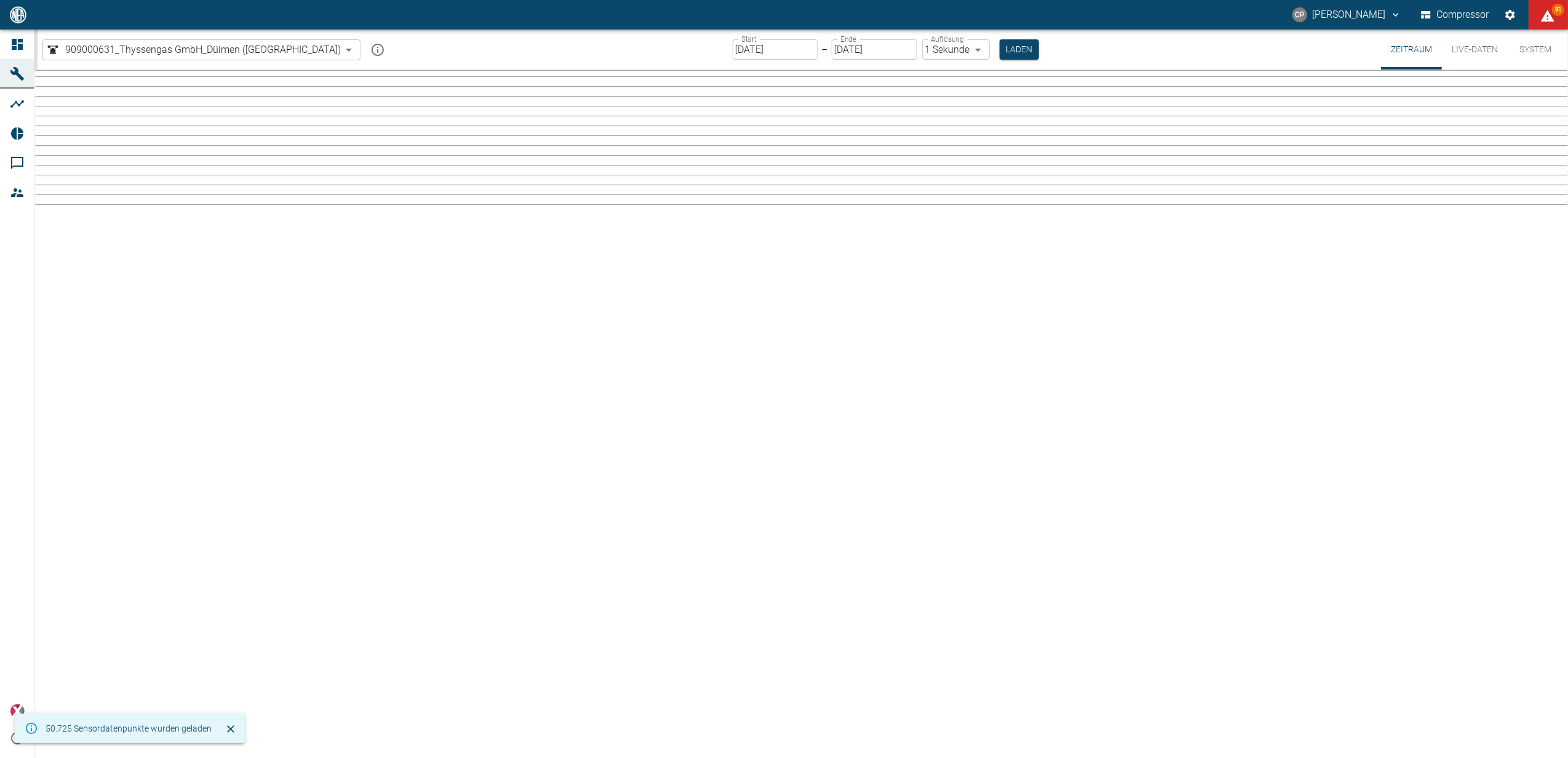
type input "2min"
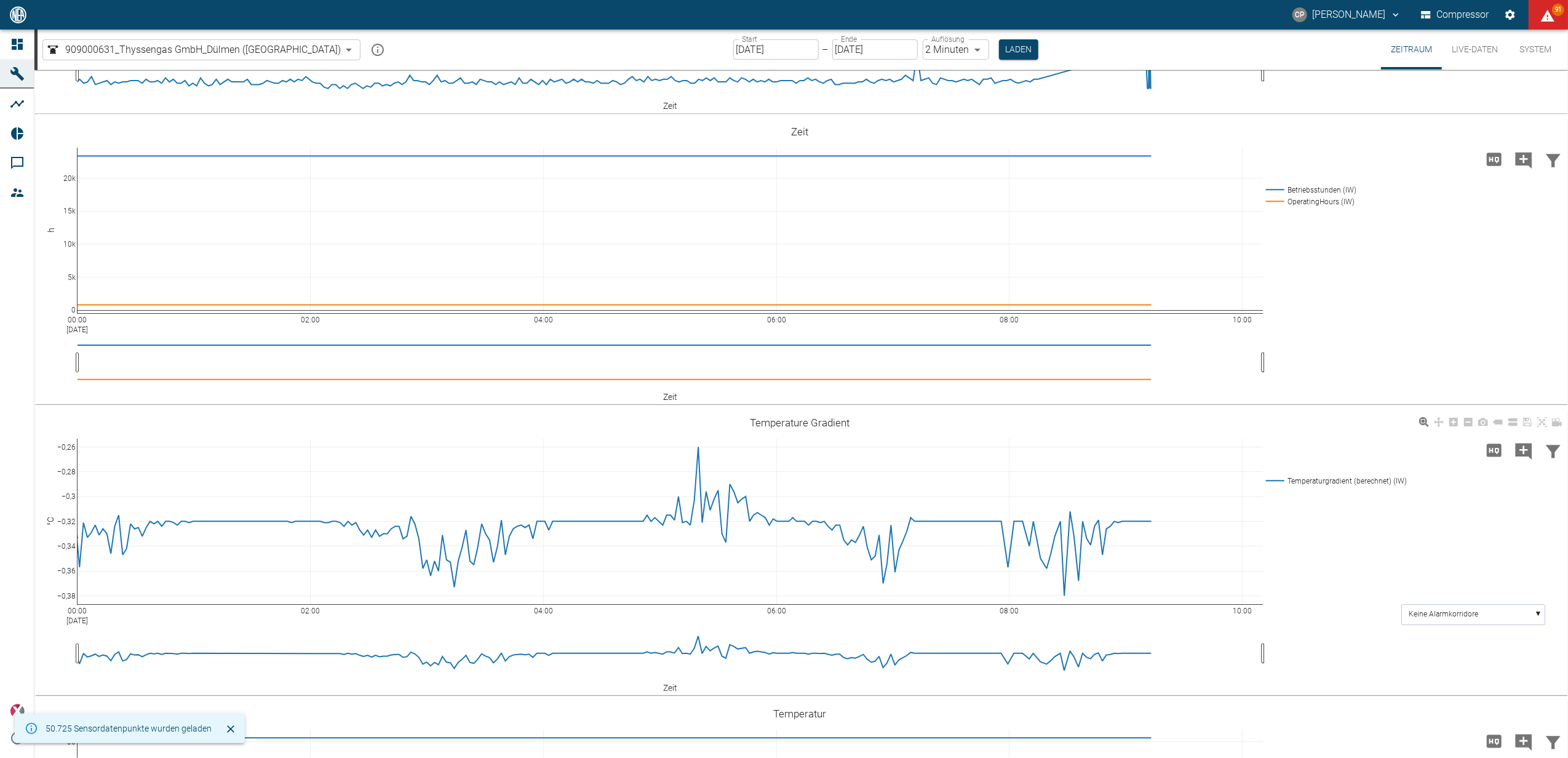
scroll to position [246, 0]
click at [1484, 40] on button "Live-Daten" at bounding box center [1475, 49] width 66 height 40
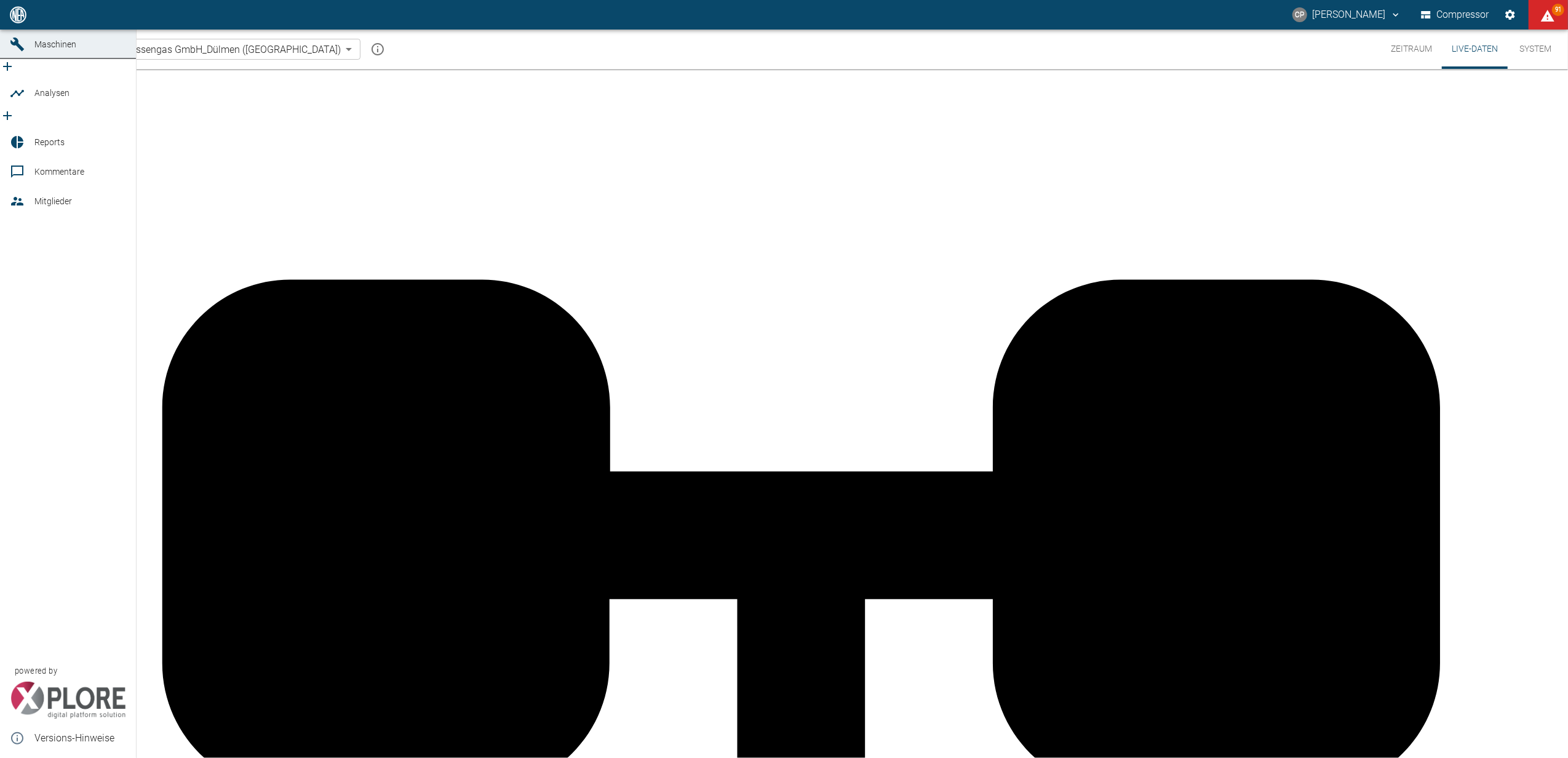
click at [20, 22] on icon at bounding box center [17, 15] width 15 height 15
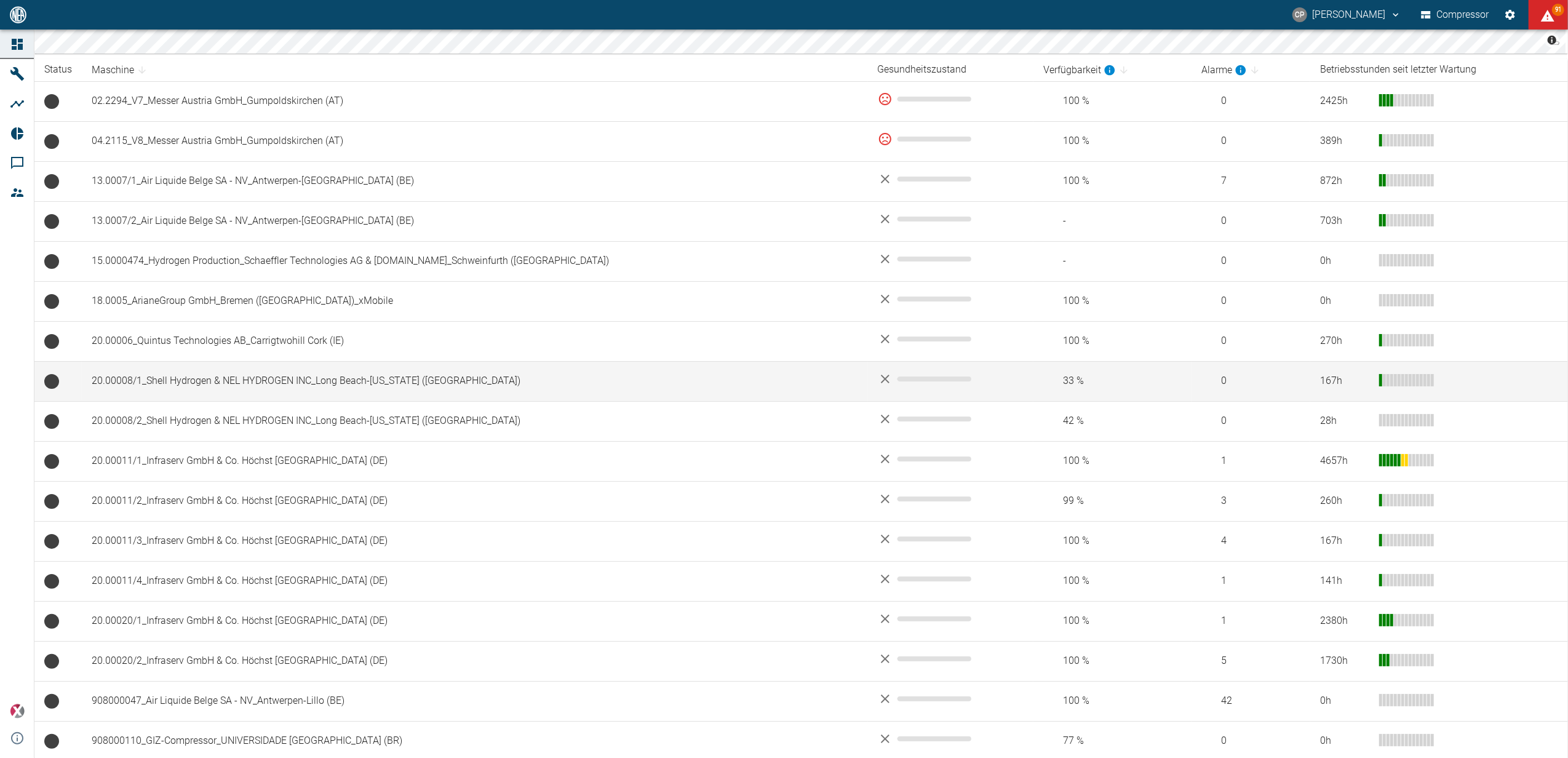
scroll to position [492, 0]
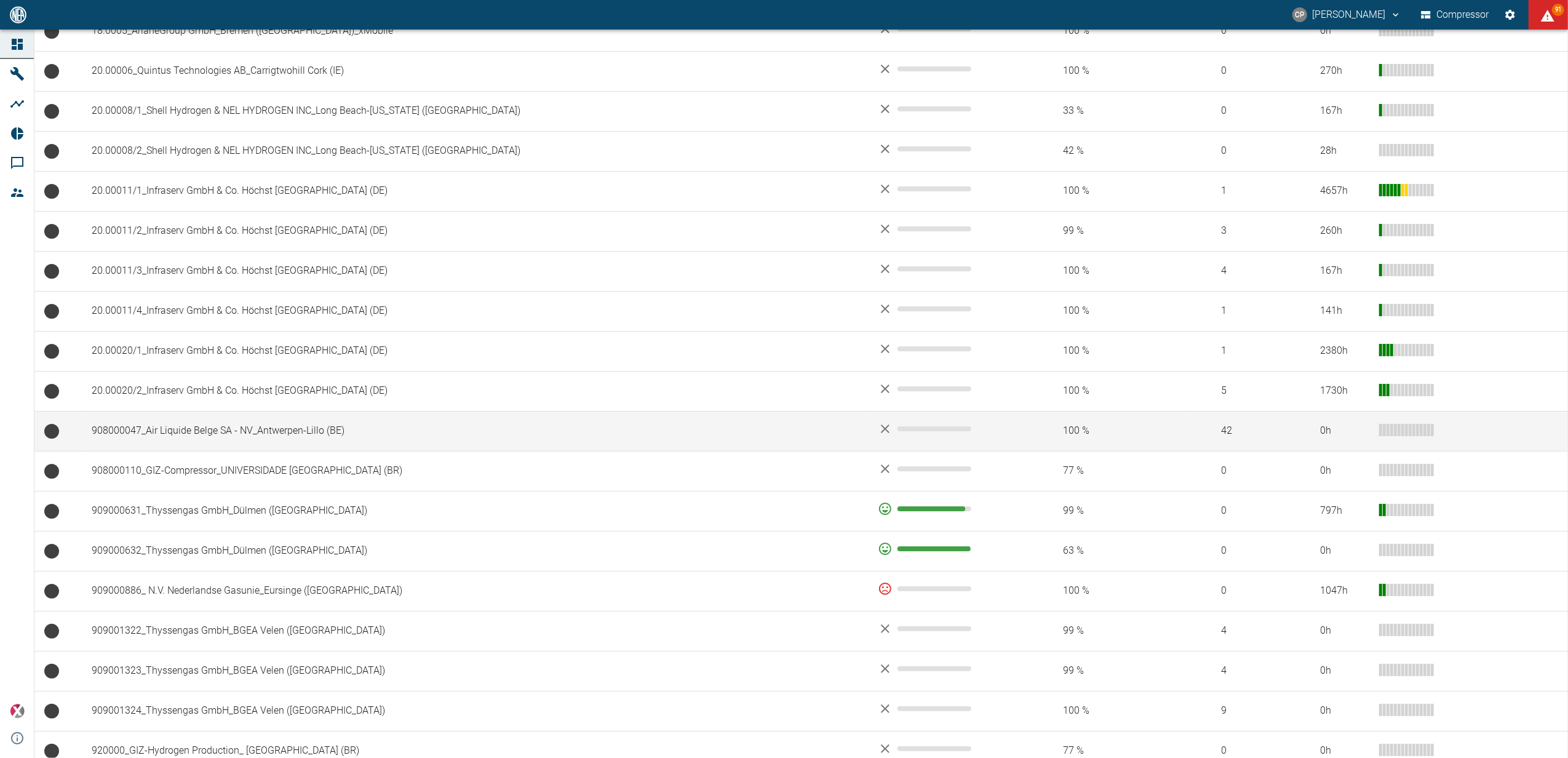
click at [262, 435] on td "908000047_Air Liquide Belge SA - NV_Antwerpen-Lillo (BE)" at bounding box center [474, 431] width 786 height 40
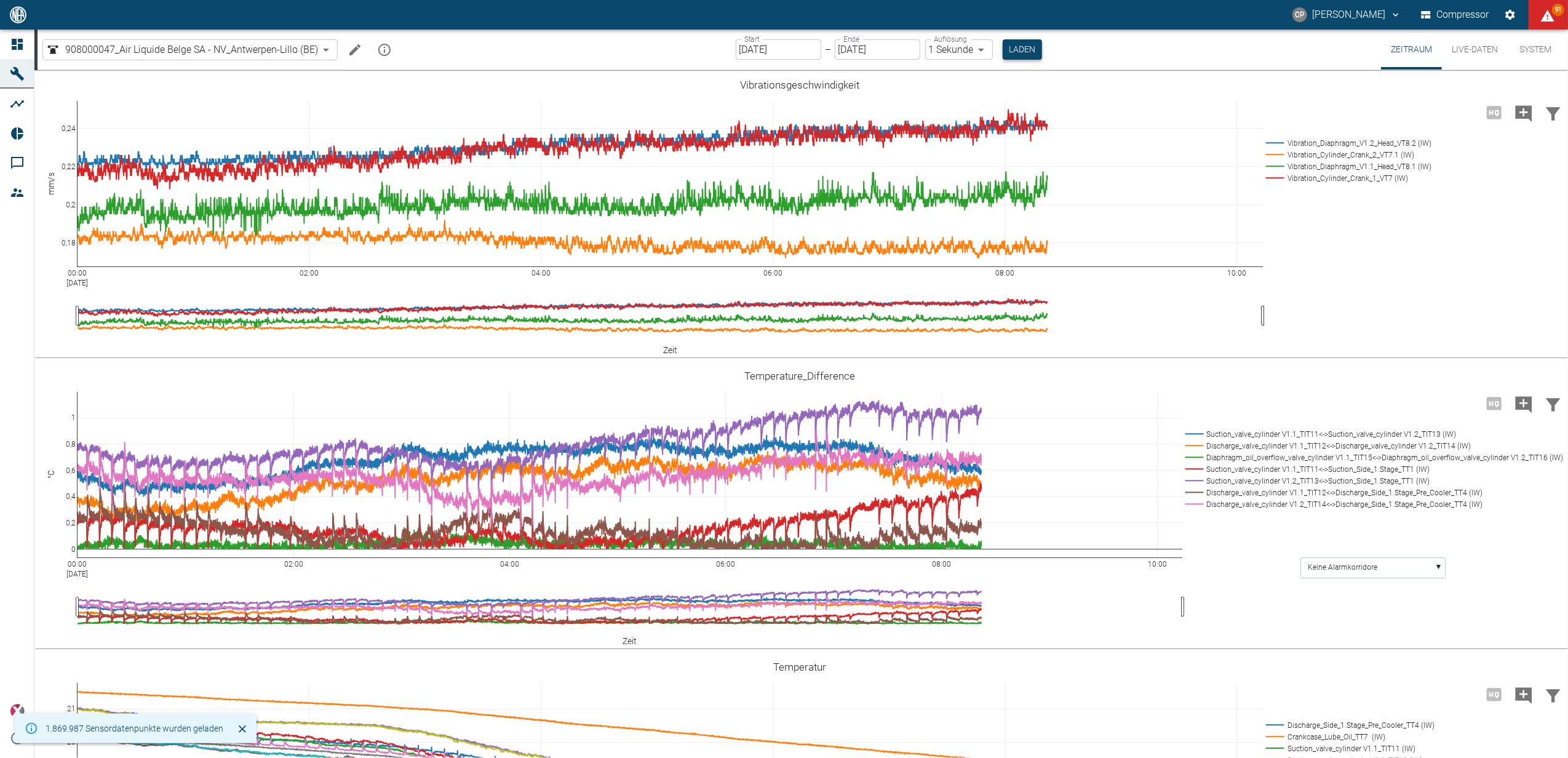
click at [1028, 50] on button "Laden" at bounding box center [1023, 50] width 40 height 21
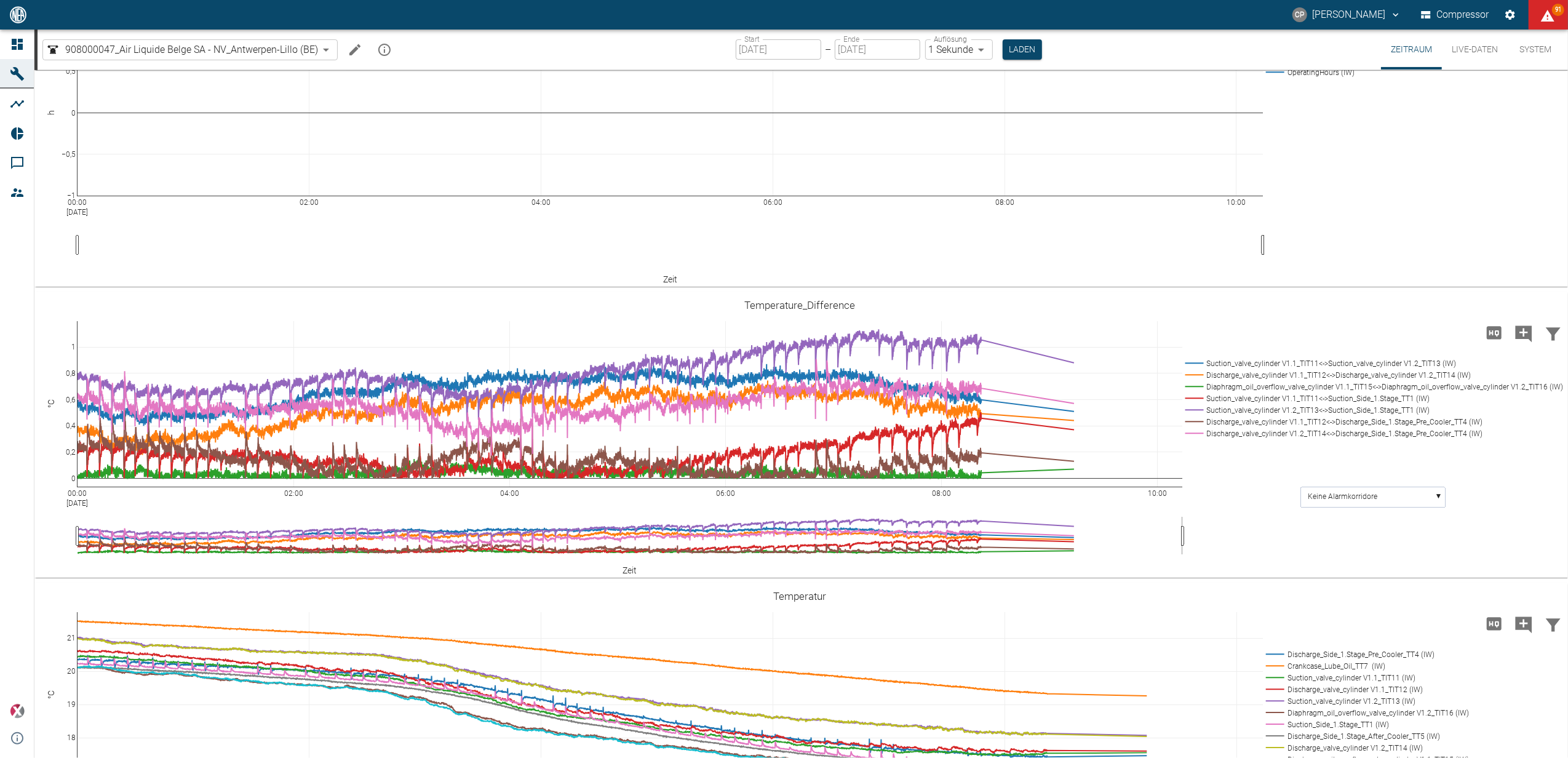
scroll to position [574, 0]
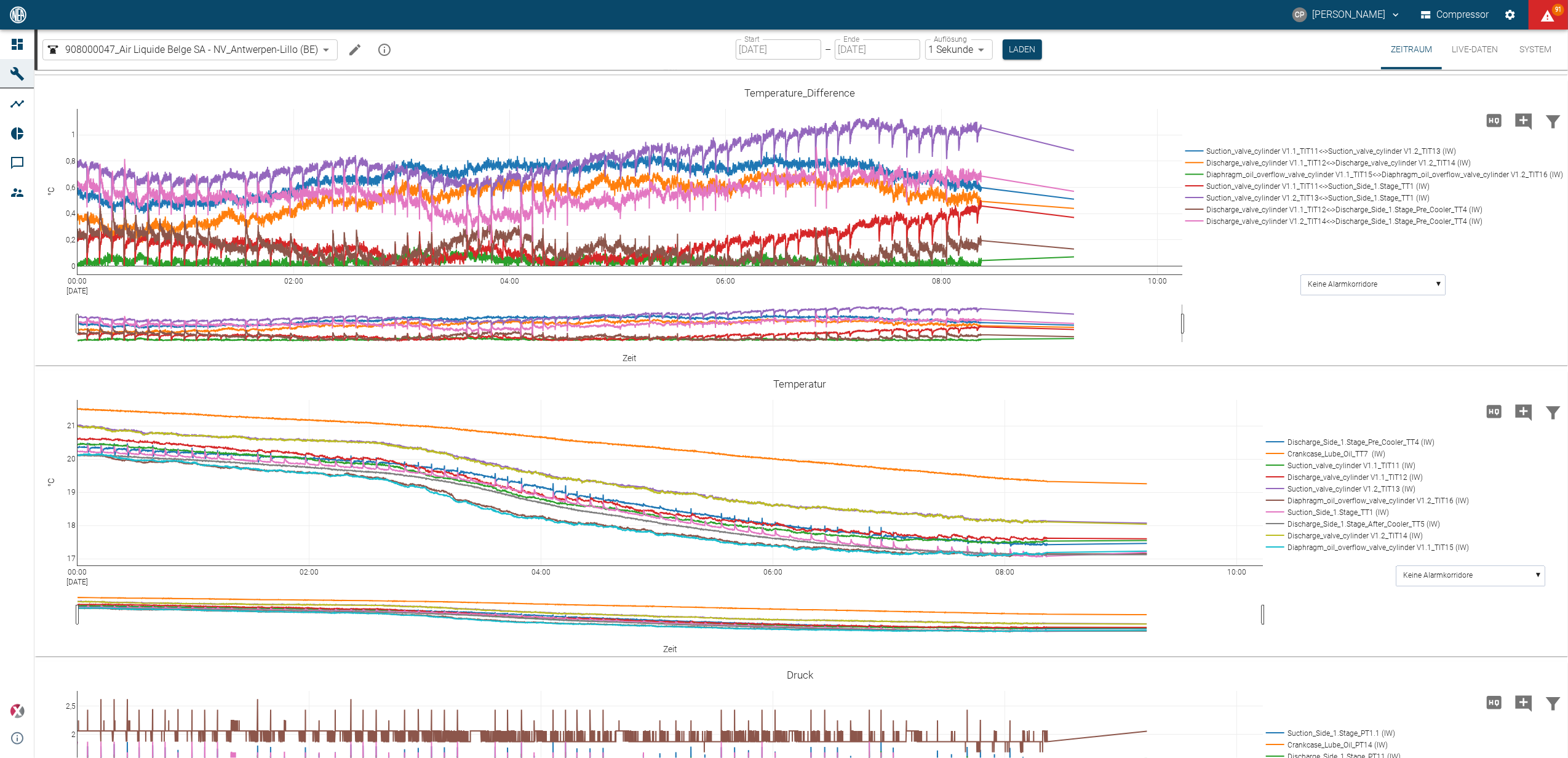
click at [1452, 40] on button "Live-Daten" at bounding box center [1475, 49] width 66 height 40
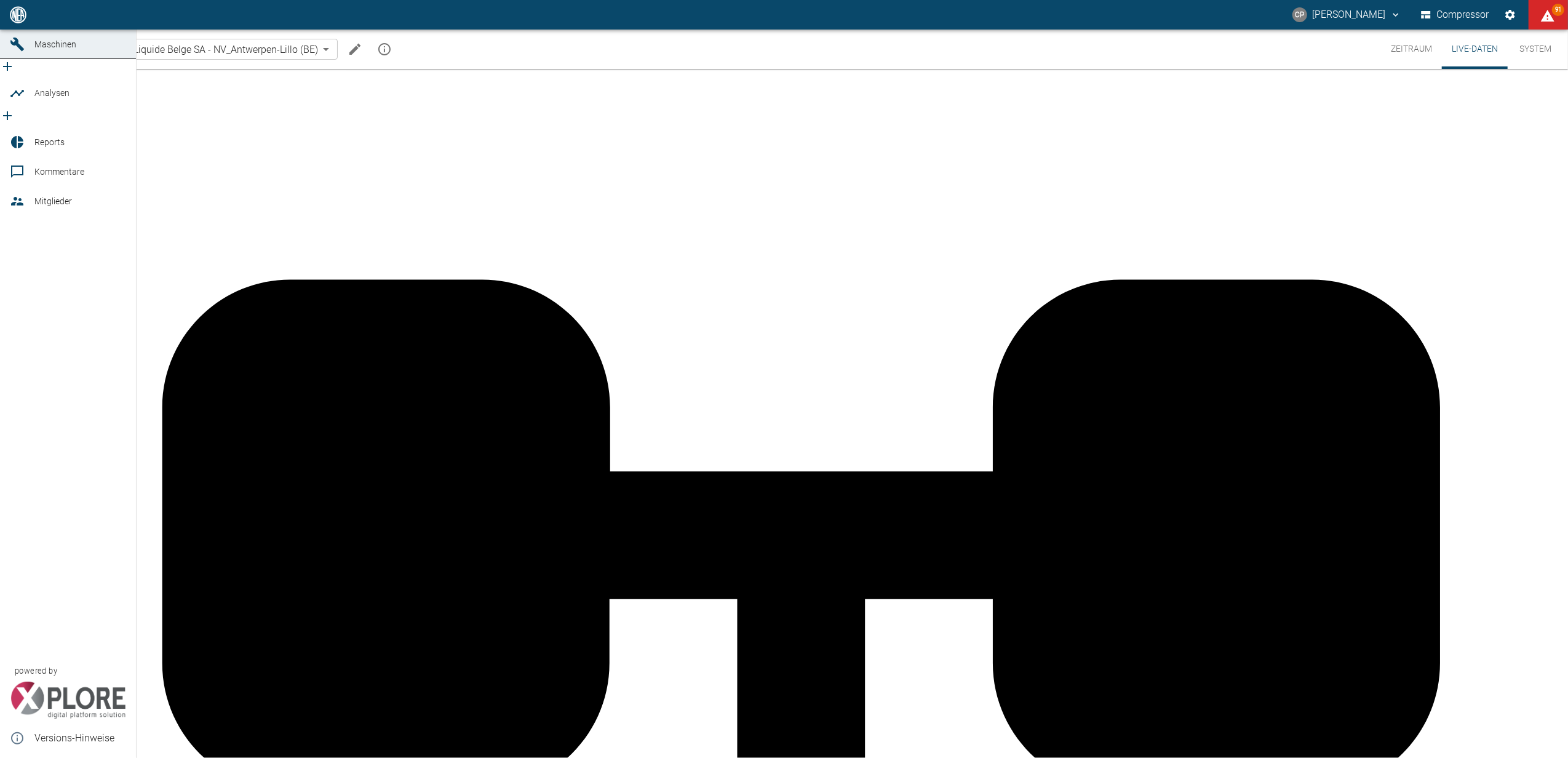
click at [24, 22] on div at bounding box center [18, 15] width 18 height 15
